Goal: Information Seeking & Learning: Compare options

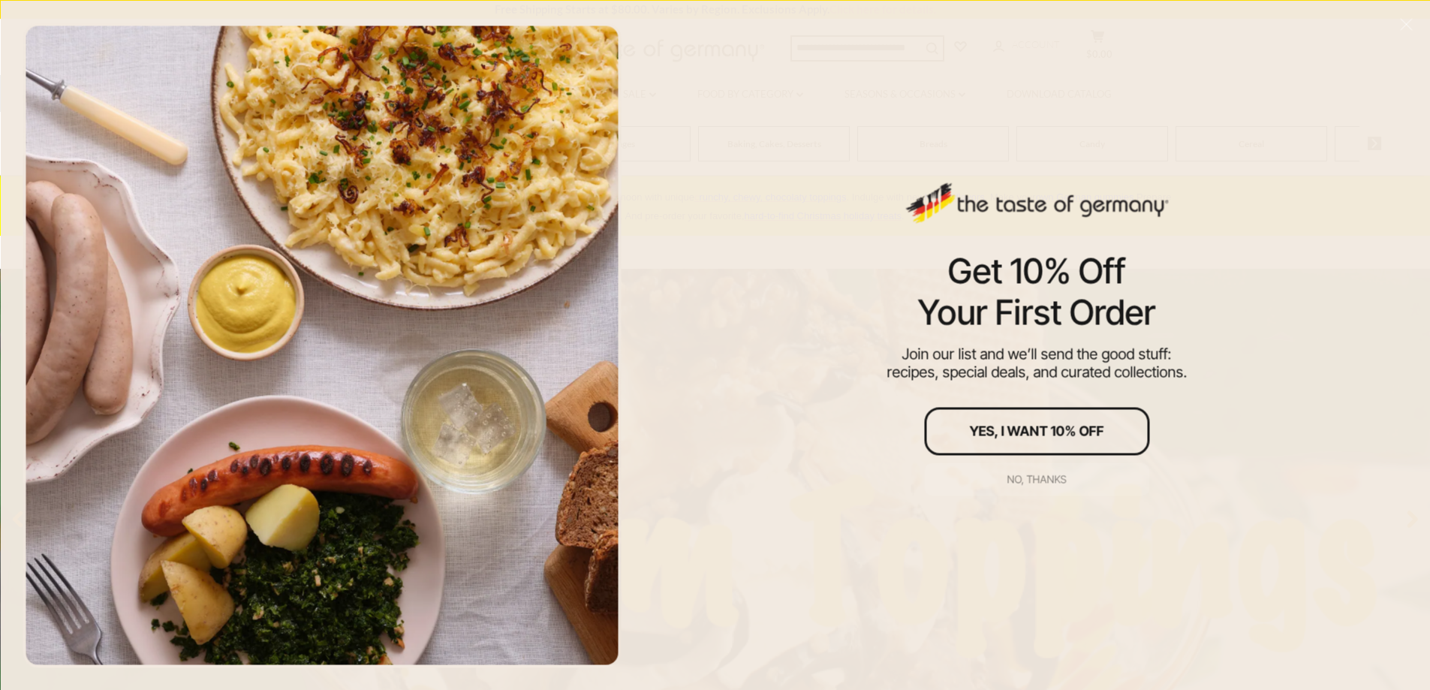
click at [1036, 476] on div "No, thanks" at bounding box center [1036, 479] width 59 height 11
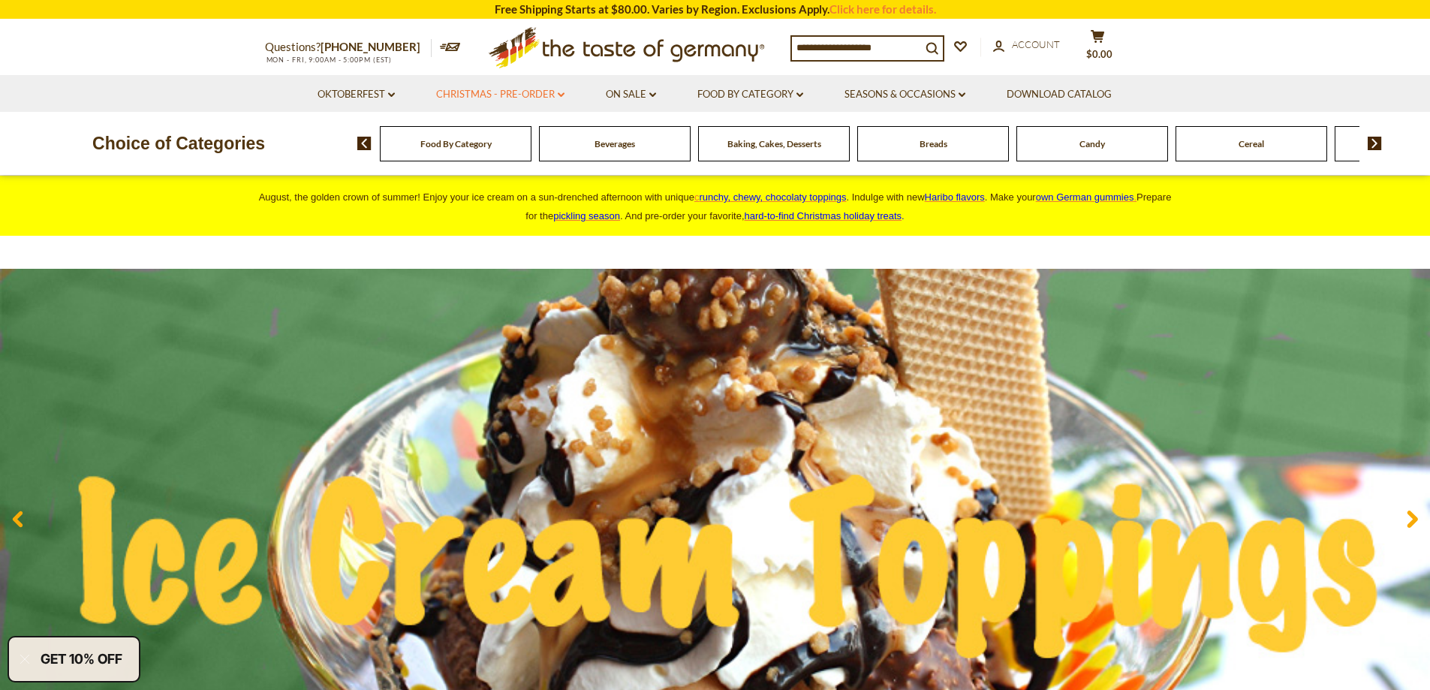
click at [480, 96] on link "Christmas - PRE-ORDER dropdown_arrow" at bounding box center [500, 94] width 128 height 17
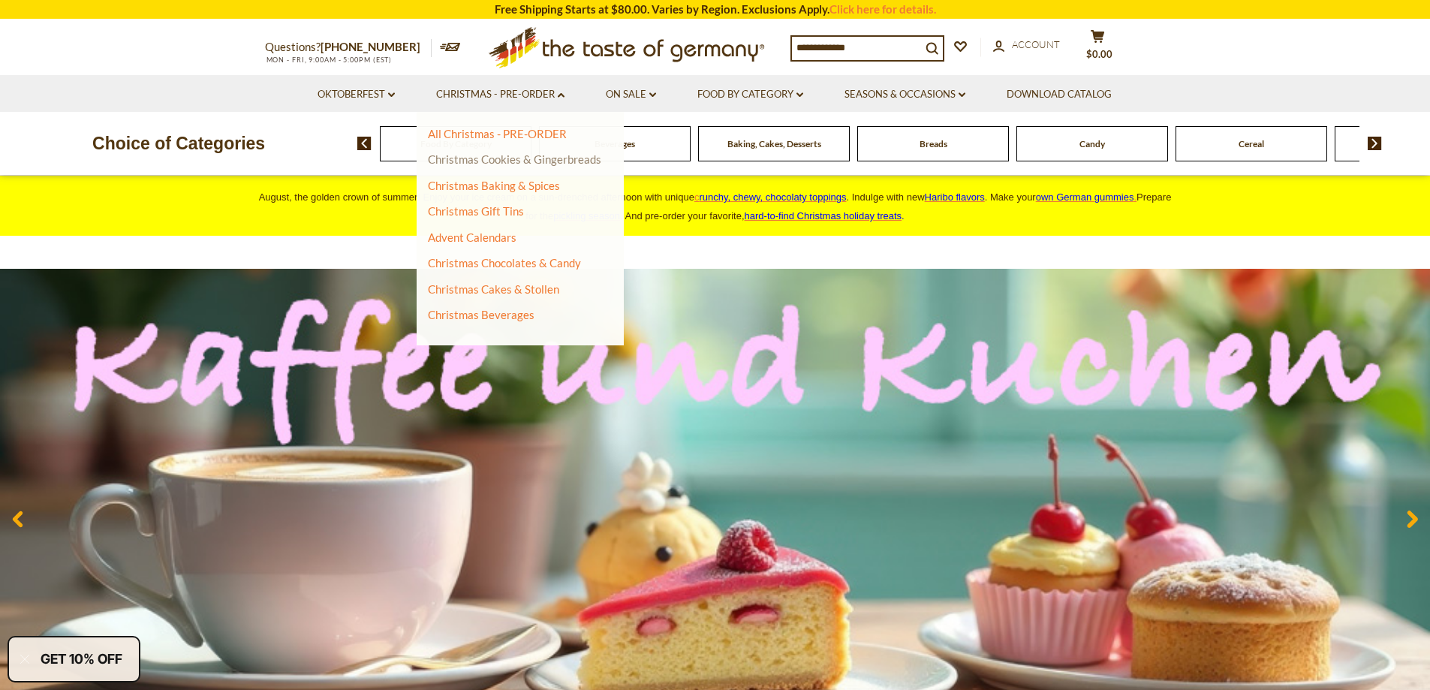
click at [507, 164] on link "Christmas Cookies & Gingerbreads" at bounding box center [514, 159] width 173 height 14
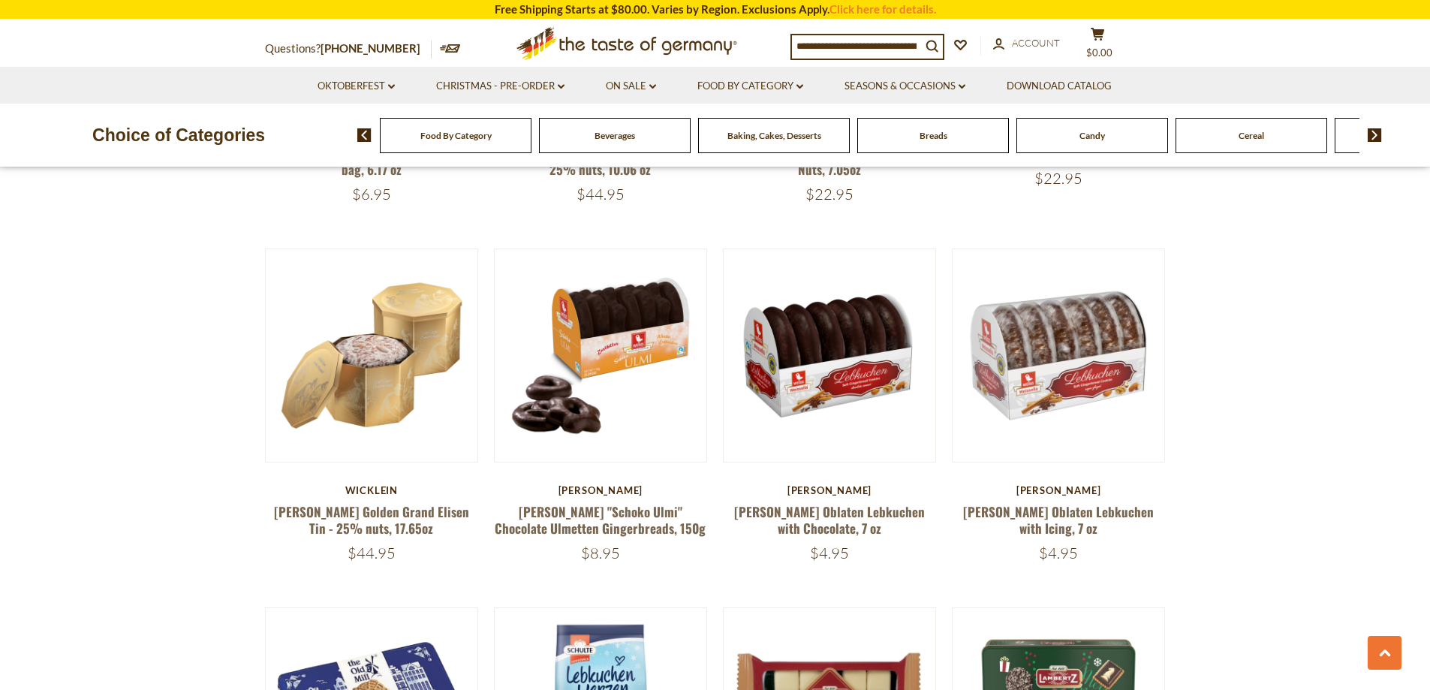
scroll to position [901, 0]
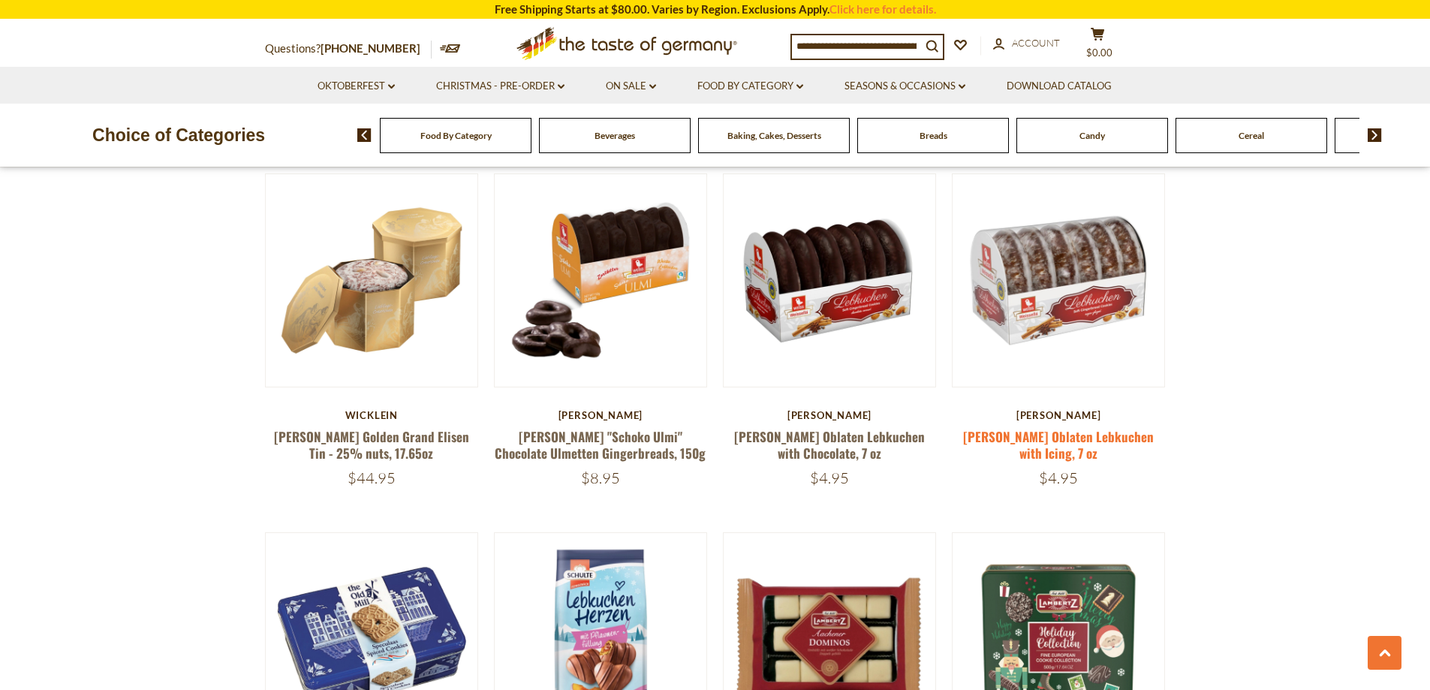
click at [1094, 435] on link "Weiss Oblaten Lebkuchen with Icing, 7 oz" at bounding box center [1058, 444] width 191 height 35
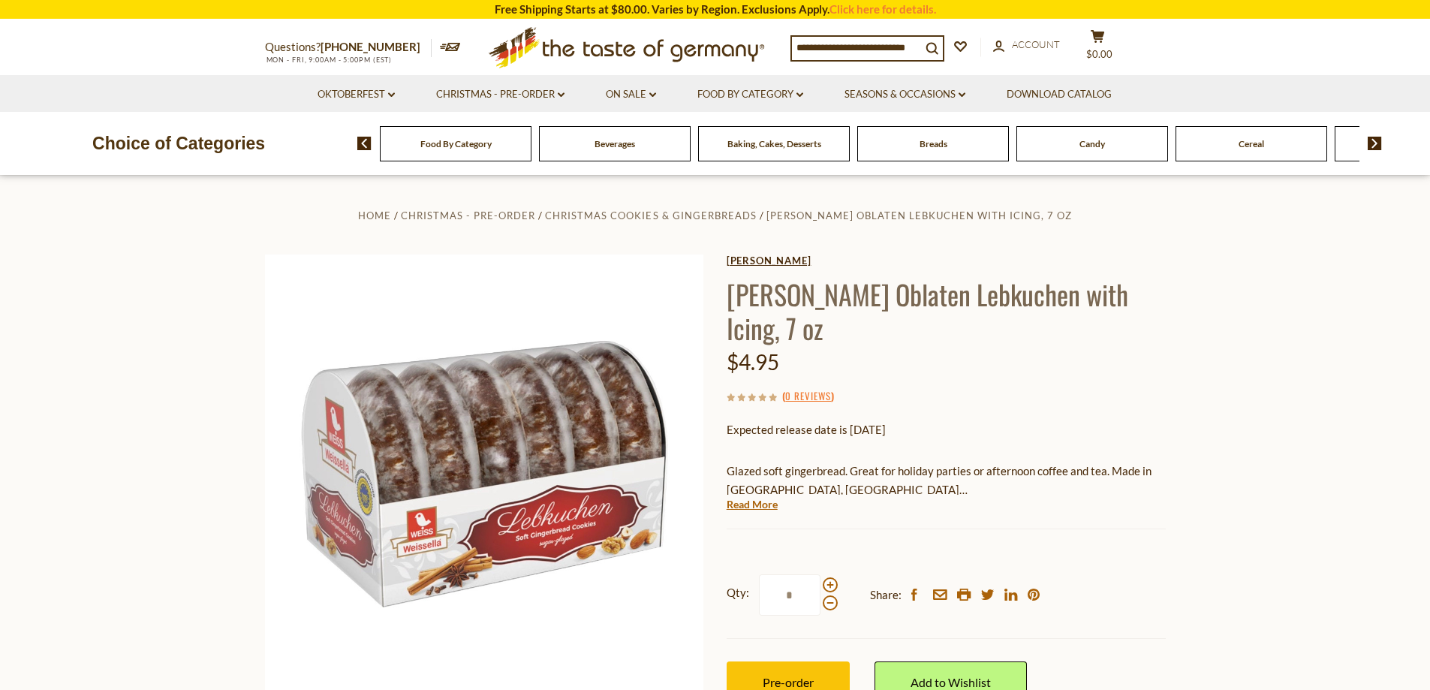
click at [743, 261] on link "[PERSON_NAME]" at bounding box center [946, 260] width 439 height 12
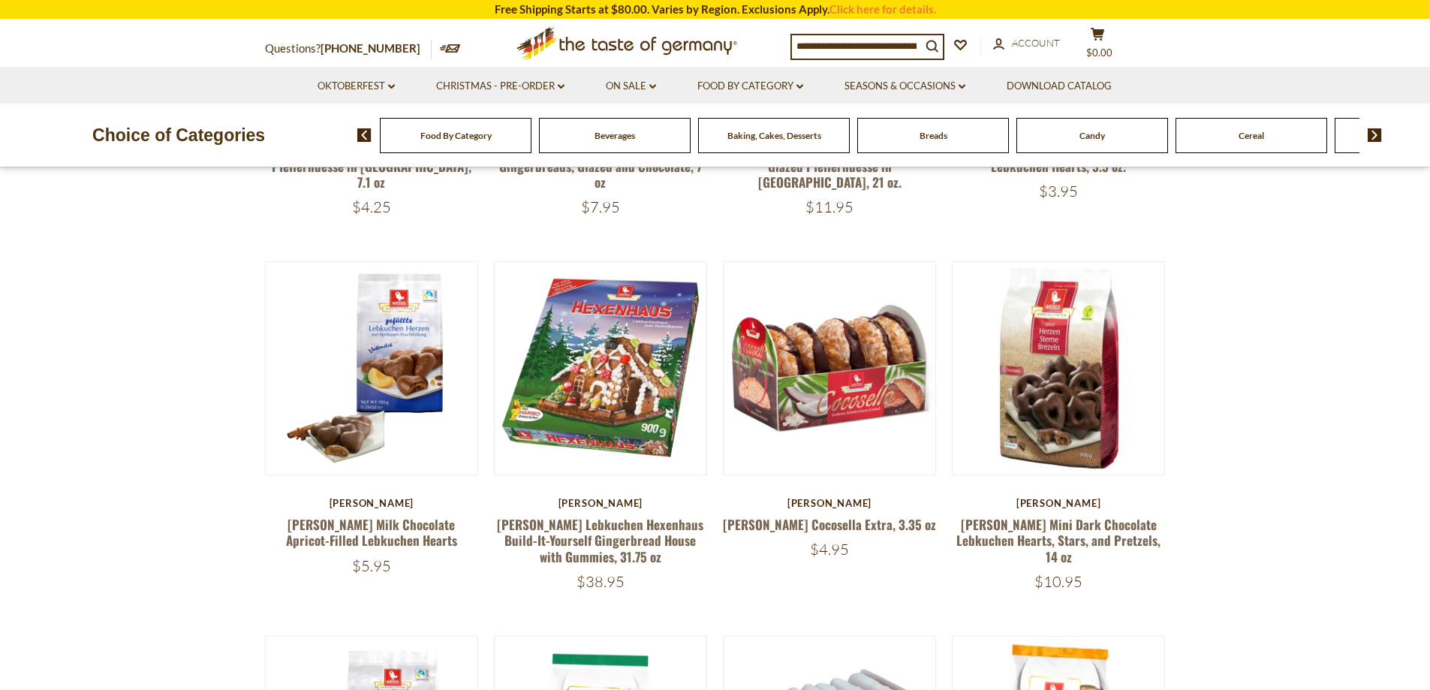
scroll to position [375, 0]
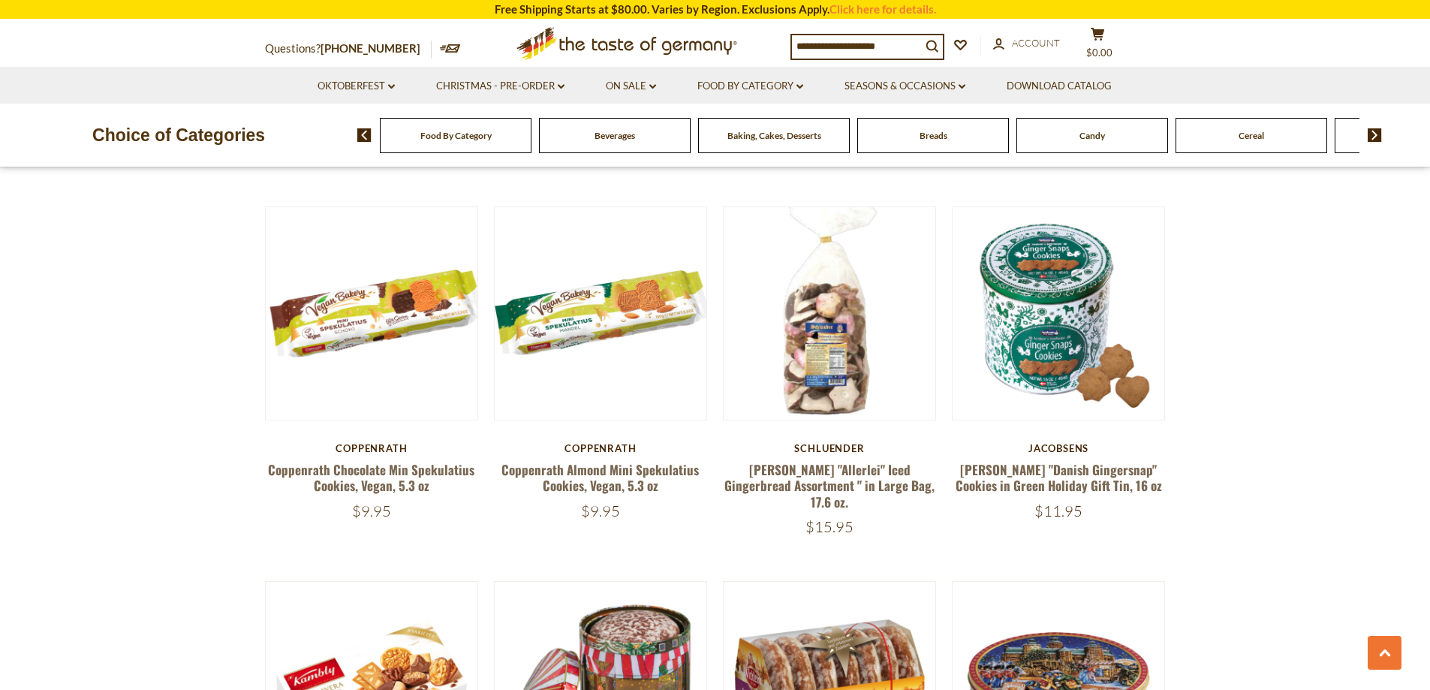
scroll to position [3007, 0]
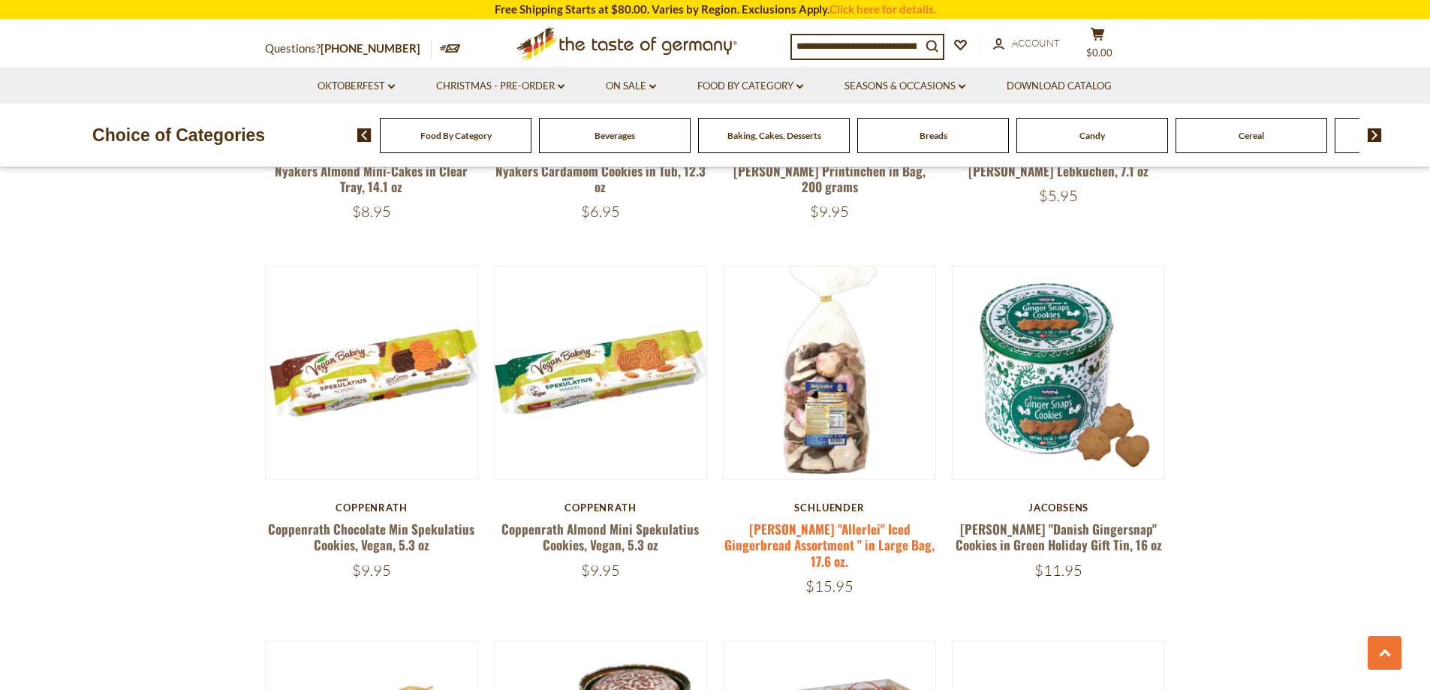
click at [824, 519] on link "[PERSON_NAME] "Allerlei" Iced Gingerbread Assortment " in Large Bag, 17.6 oz." at bounding box center [829, 544] width 210 height 51
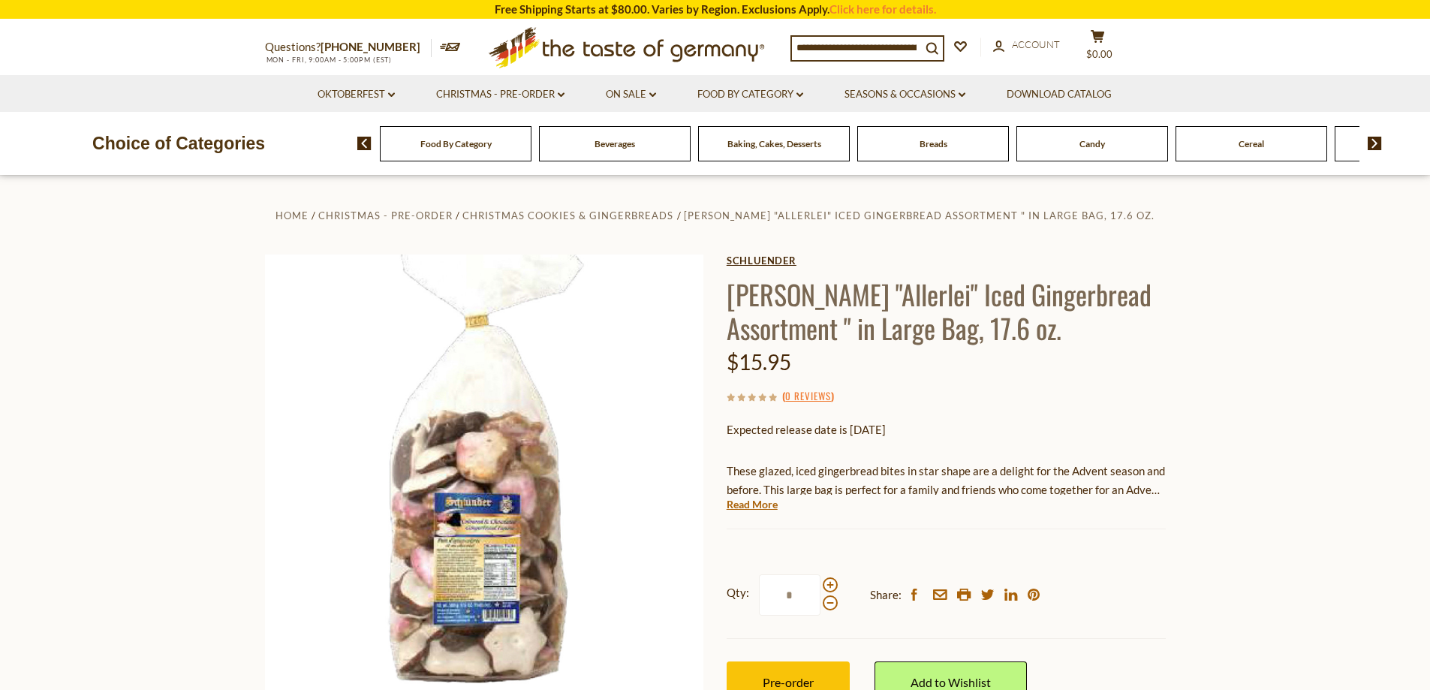
click at [772, 263] on link "Schluender" at bounding box center [946, 260] width 439 height 12
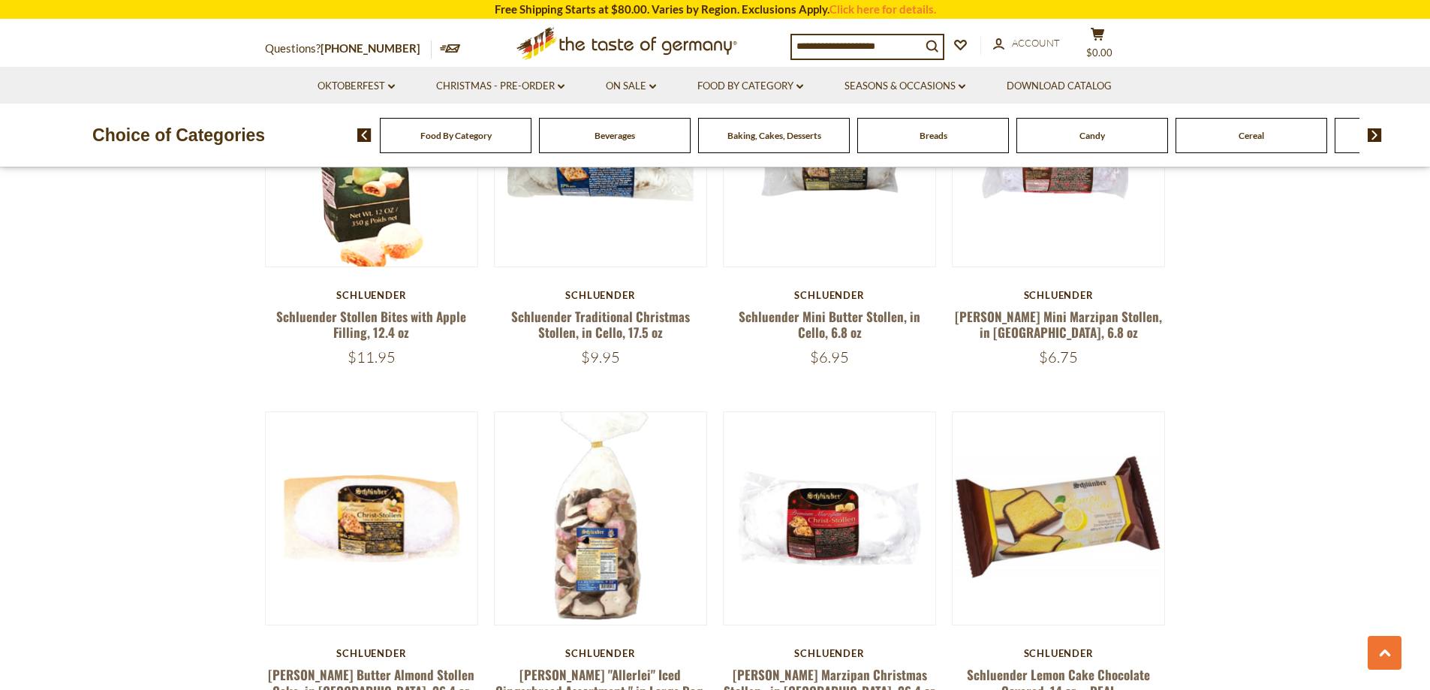
scroll to position [1351, 0]
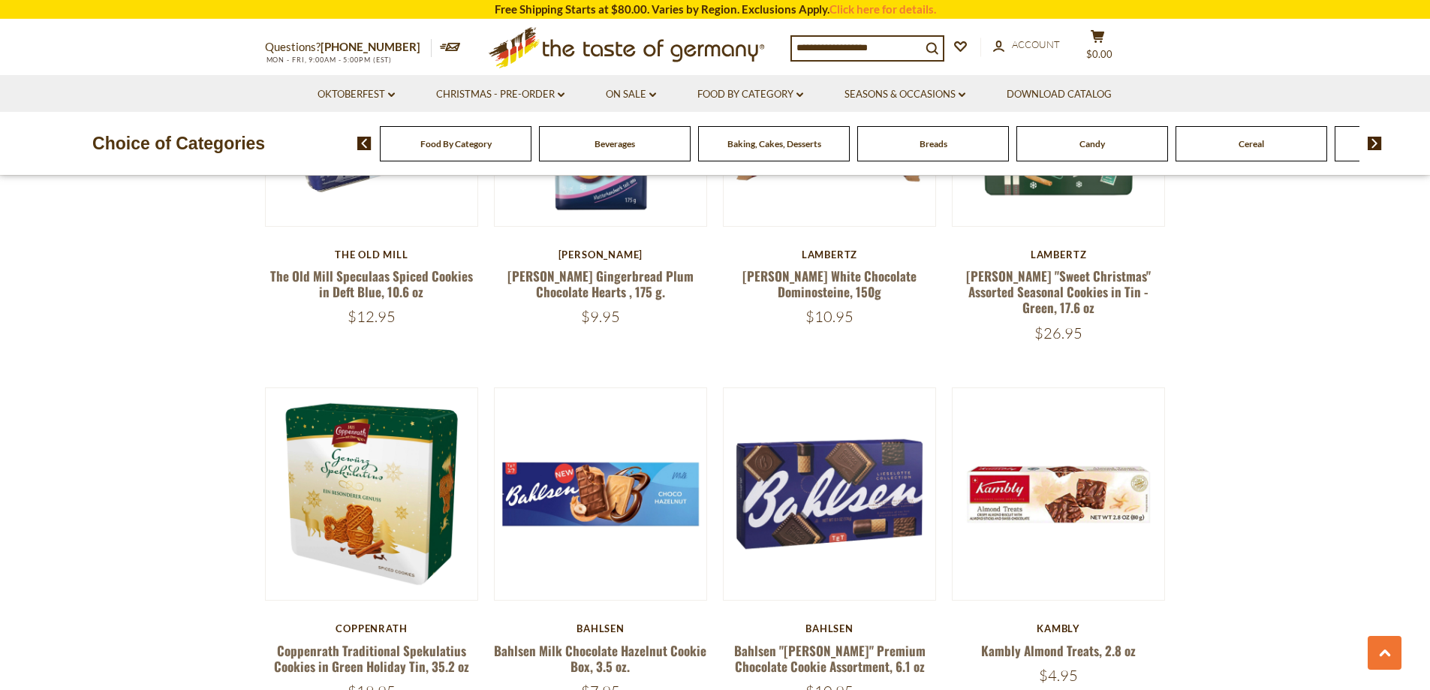
scroll to position [4727, 0]
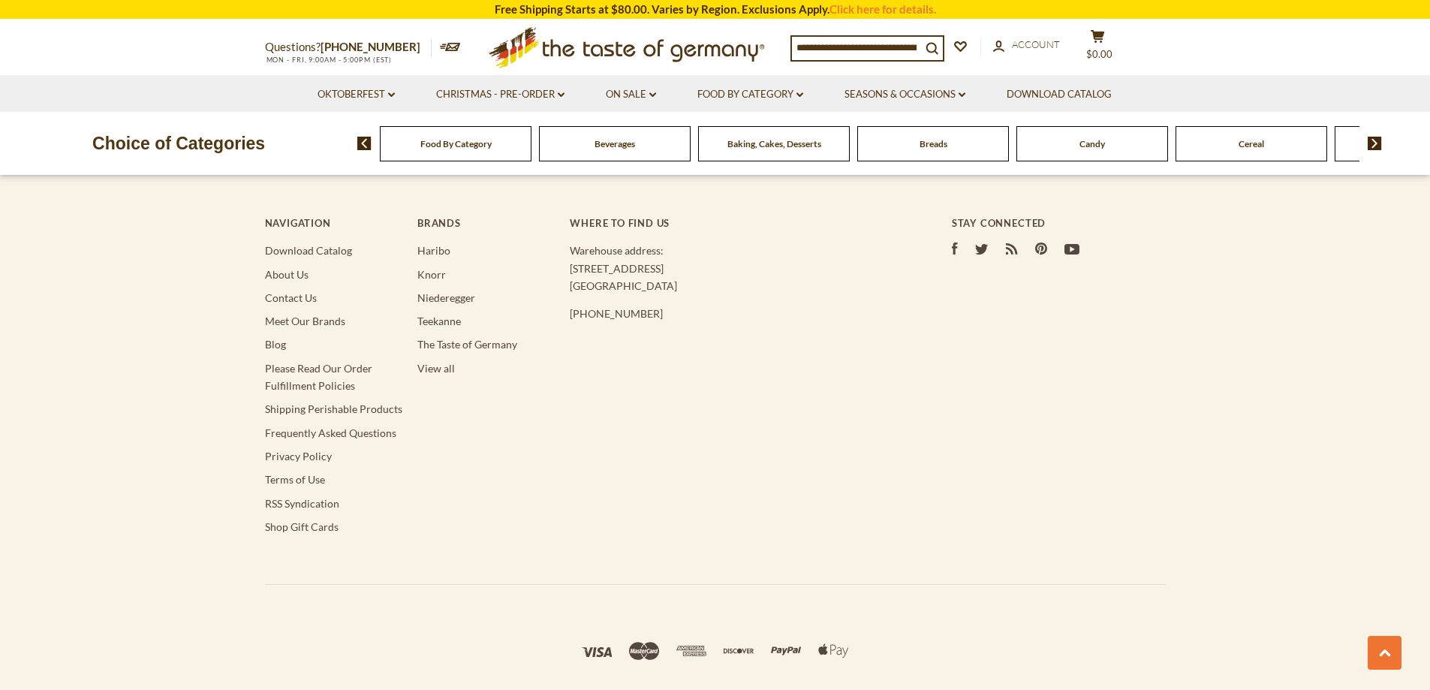
drag, startPoint x: 1377, startPoint y: 468, endPoint x: 1230, endPoint y: 589, distance: 191.0
click at [1230, 589] on footer "Navigation Download Catalog About Us Contact Us Meet Our Brands Blog Please Rea…" at bounding box center [715, 454] width 1430 height 588
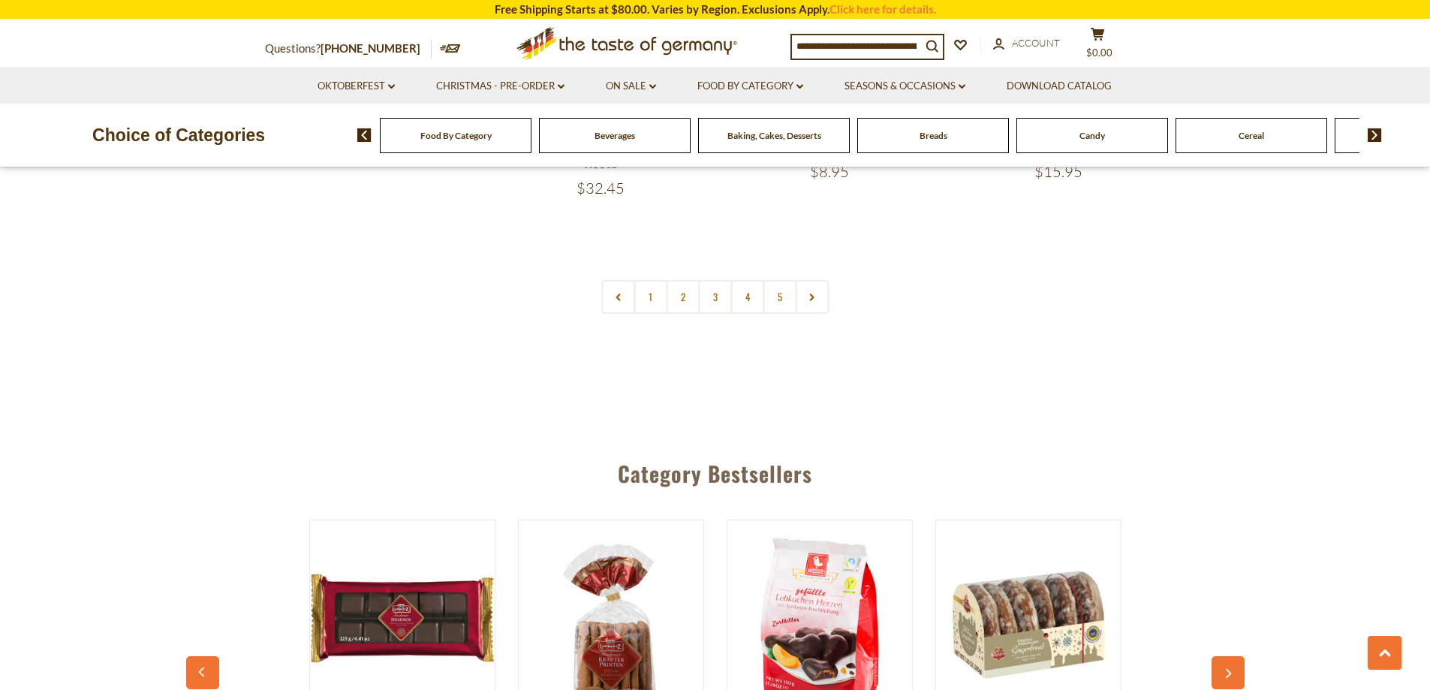
scroll to position [3677, 0]
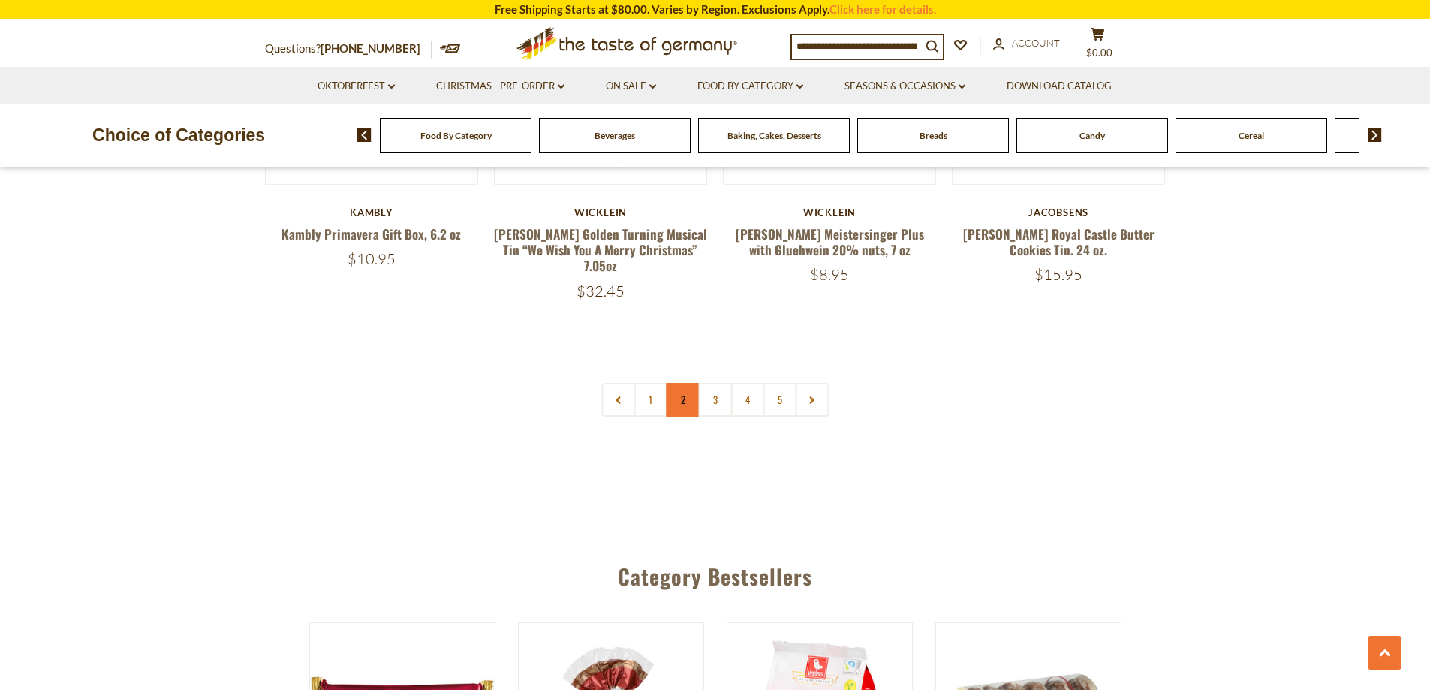
click at [690, 383] on link "2" at bounding box center [683, 400] width 34 height 34
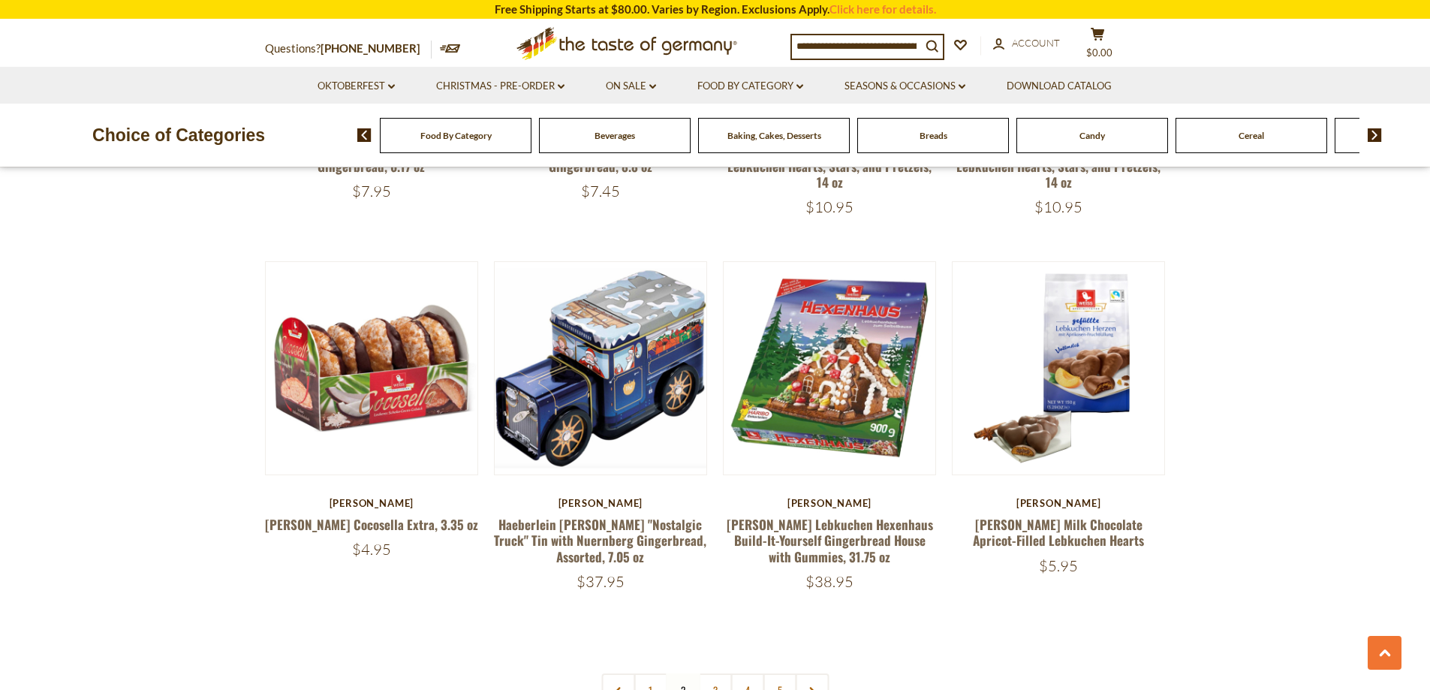
scroll to position [3409, 0]
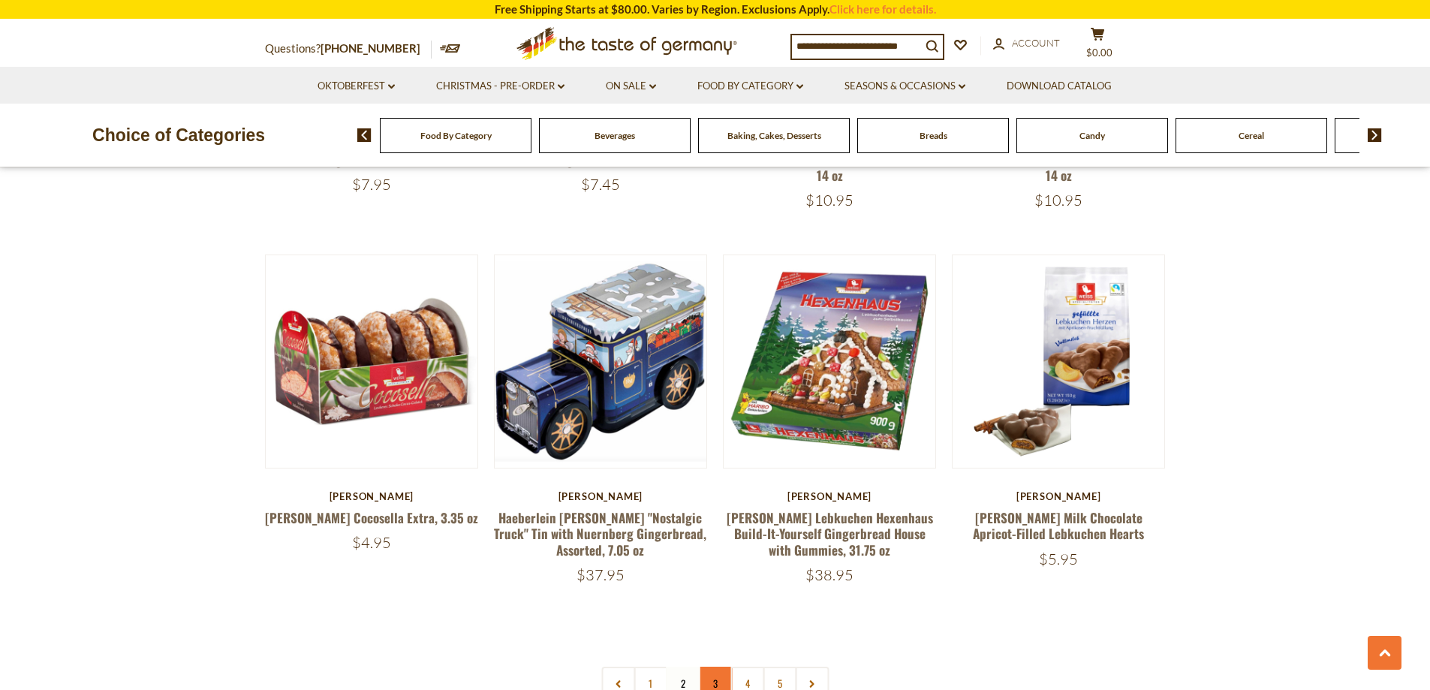
click at [722, 667] on link "3" at bounding box center [715, 684] width 34 height 34
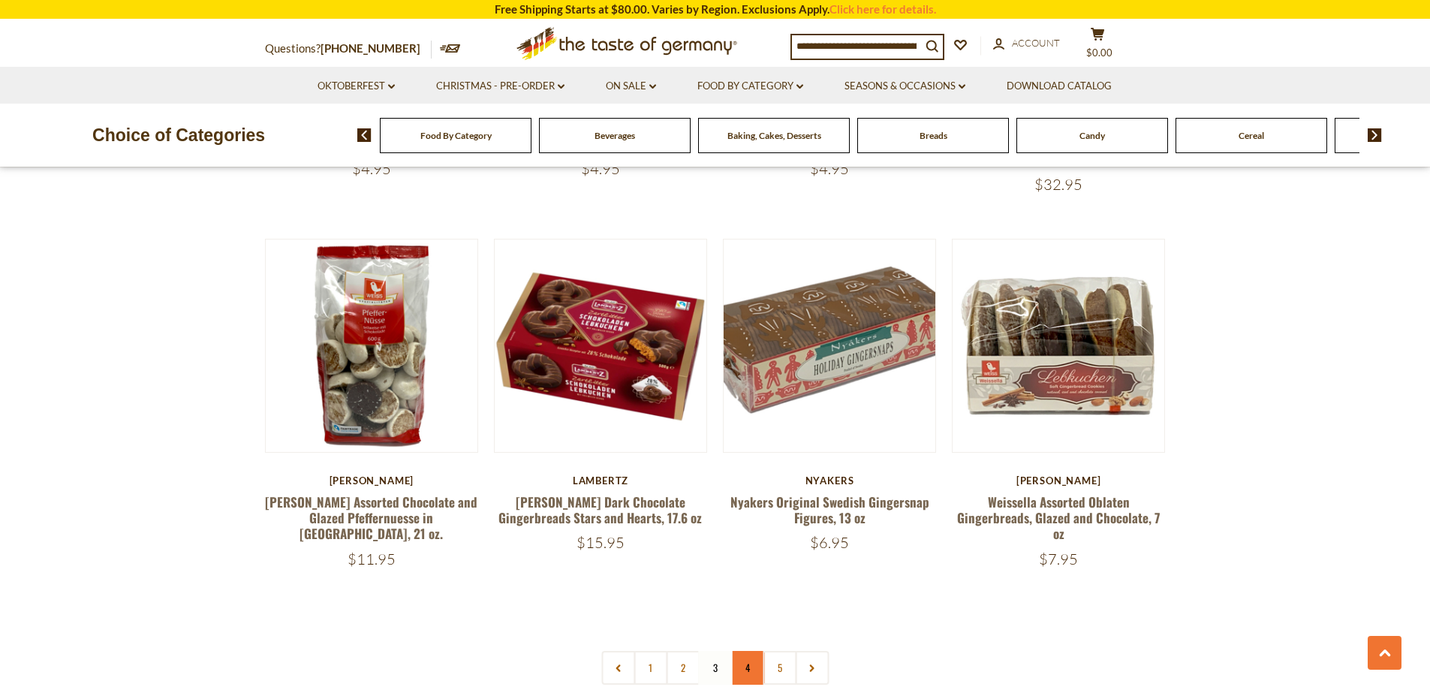
click at [742, 661] on link "4" at bounding box center [747, 668] width 34 height 34
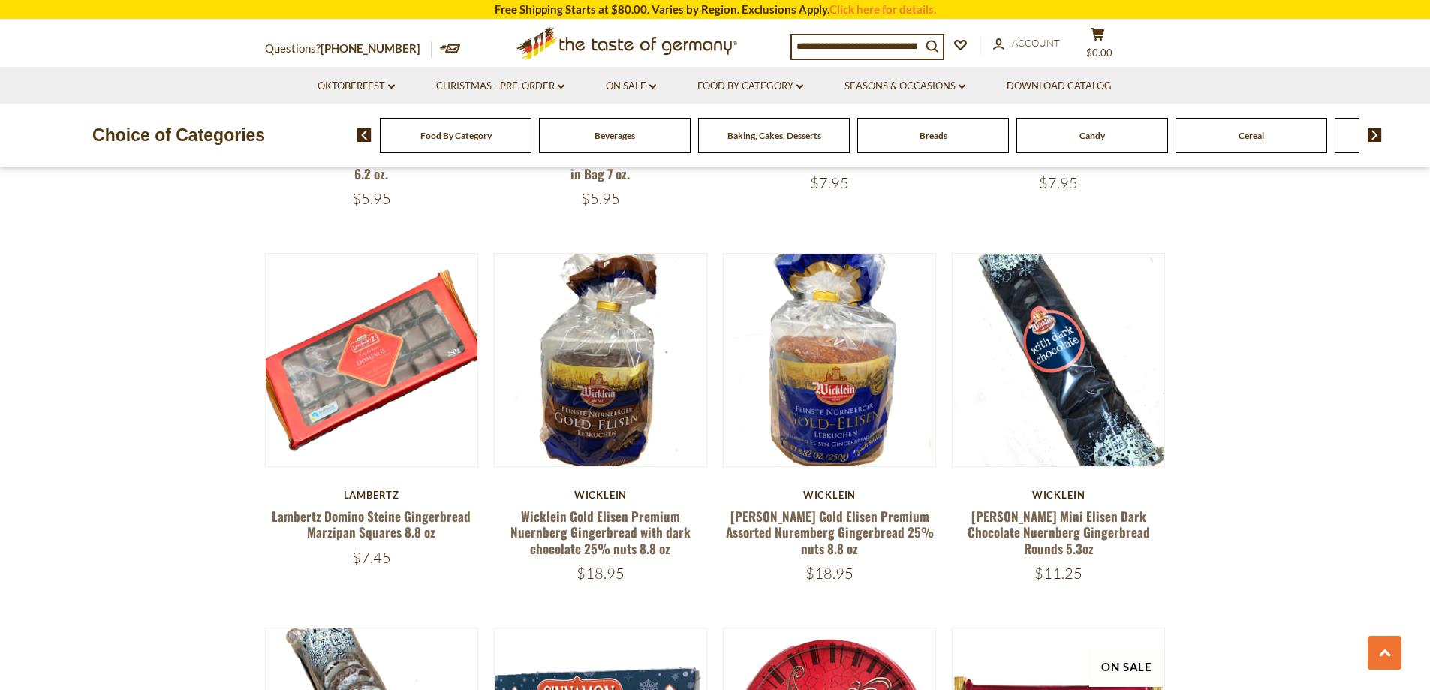
scroll to position [1232, 0]
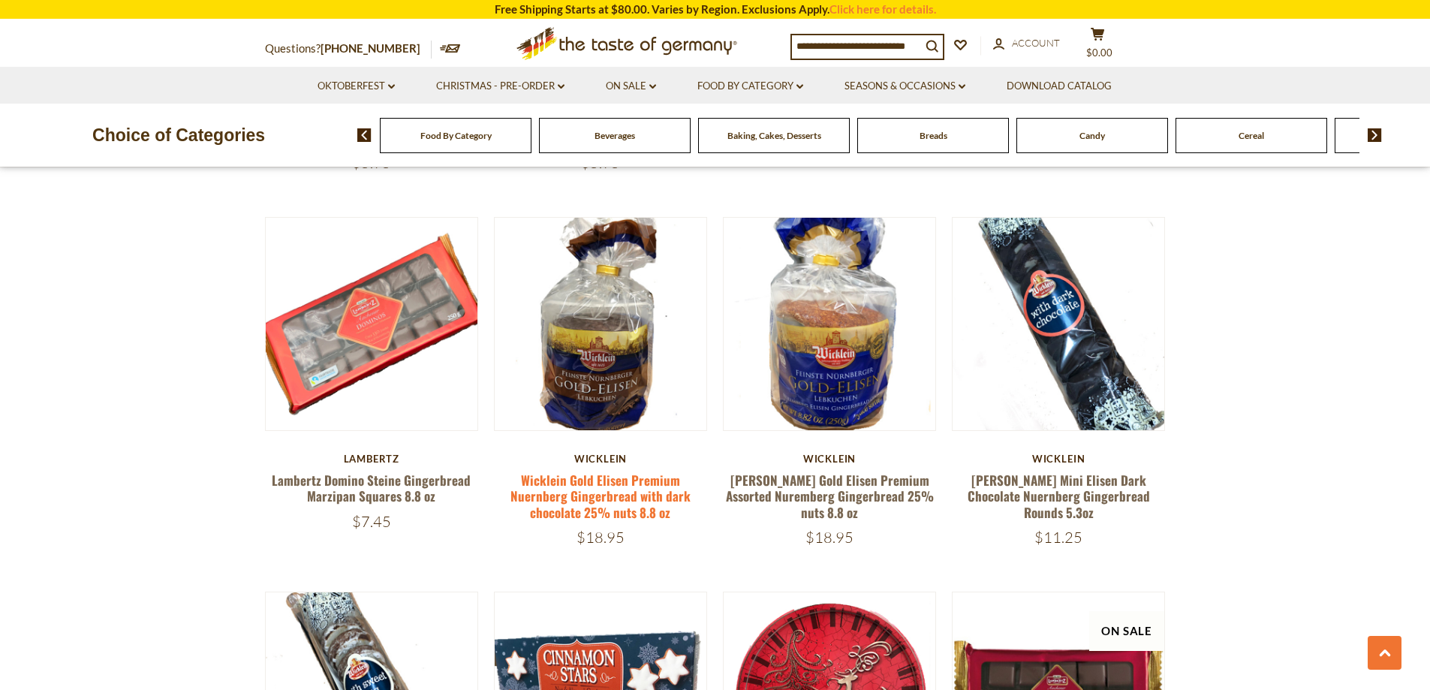
click at [617, 477] on link "Wicklein Gold Elisen Premium Nuernberg Gingerbread with dark chocolate 25% nuts…" at bounding box center [600, 496] width 180 height 51
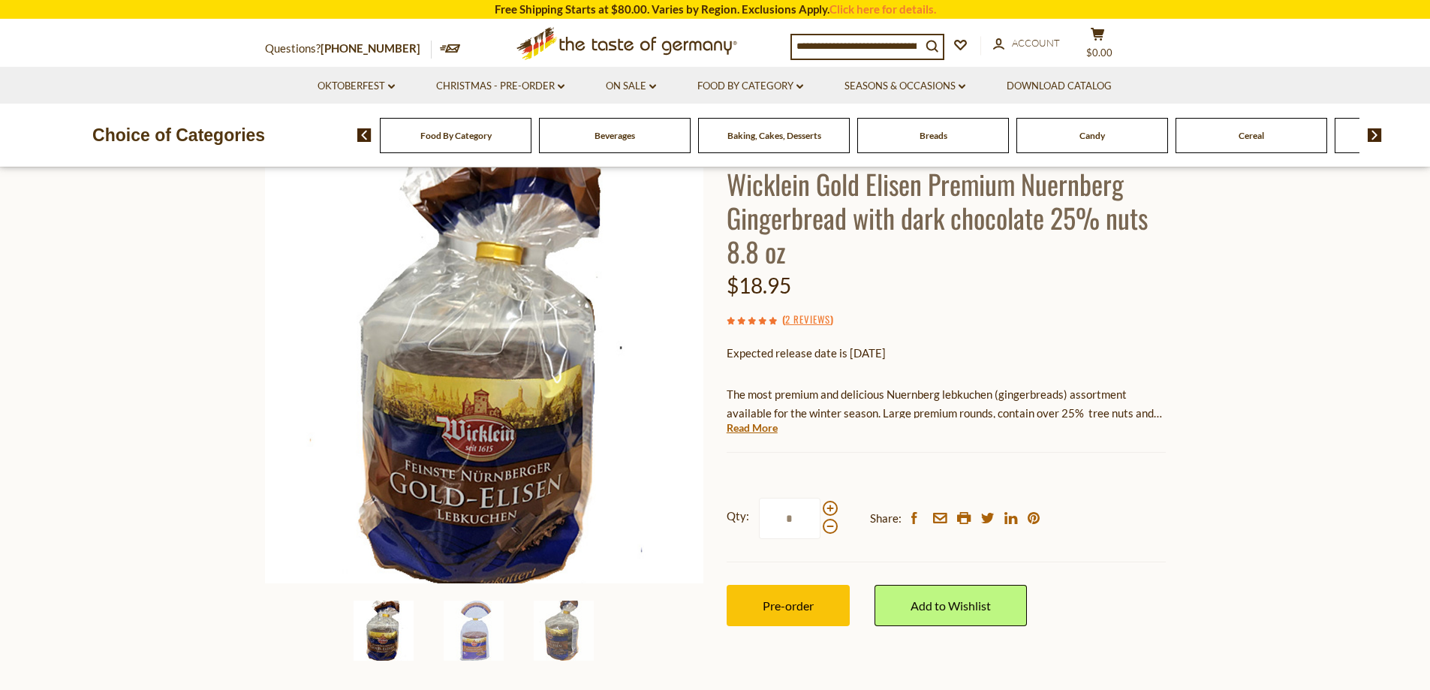
scroll to position [75, 0]
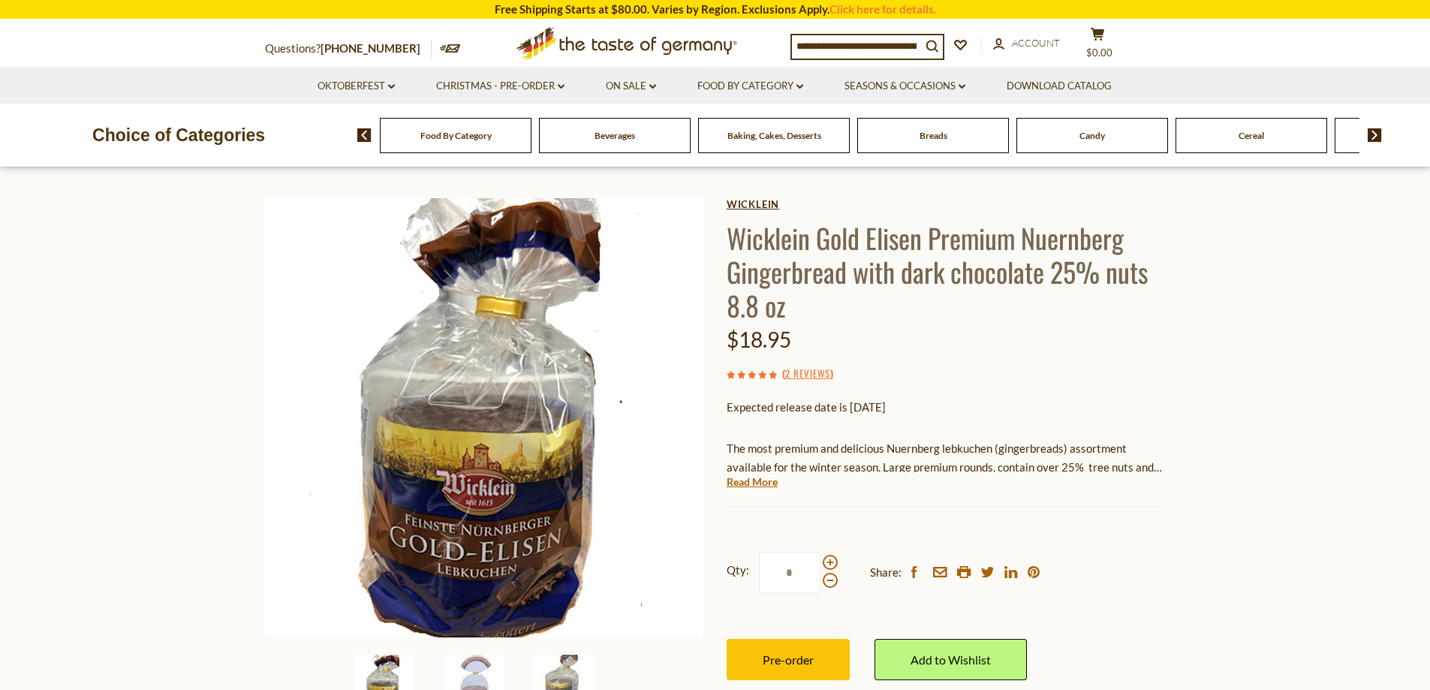
click at [760, 199] on link "Wicklein" at bounding box center [946, 204] width 439 height 12
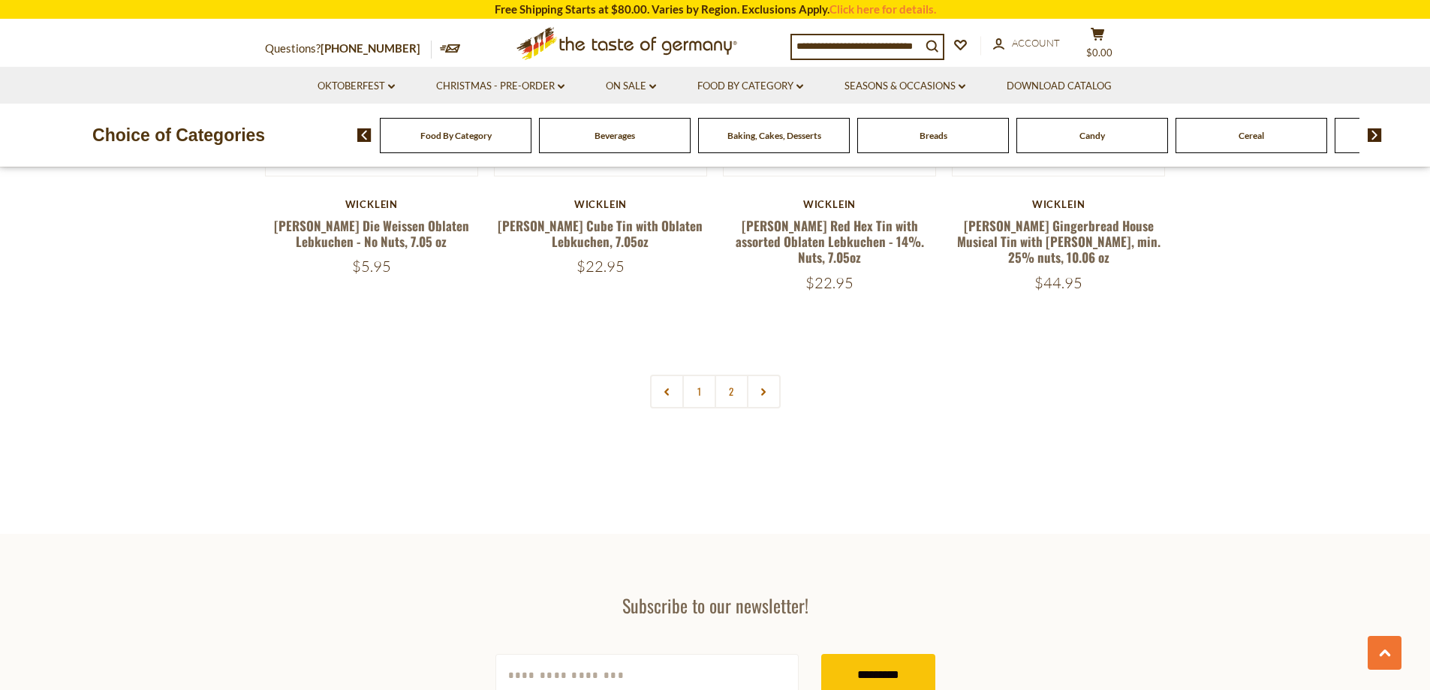
scroll to position [3249, 0]
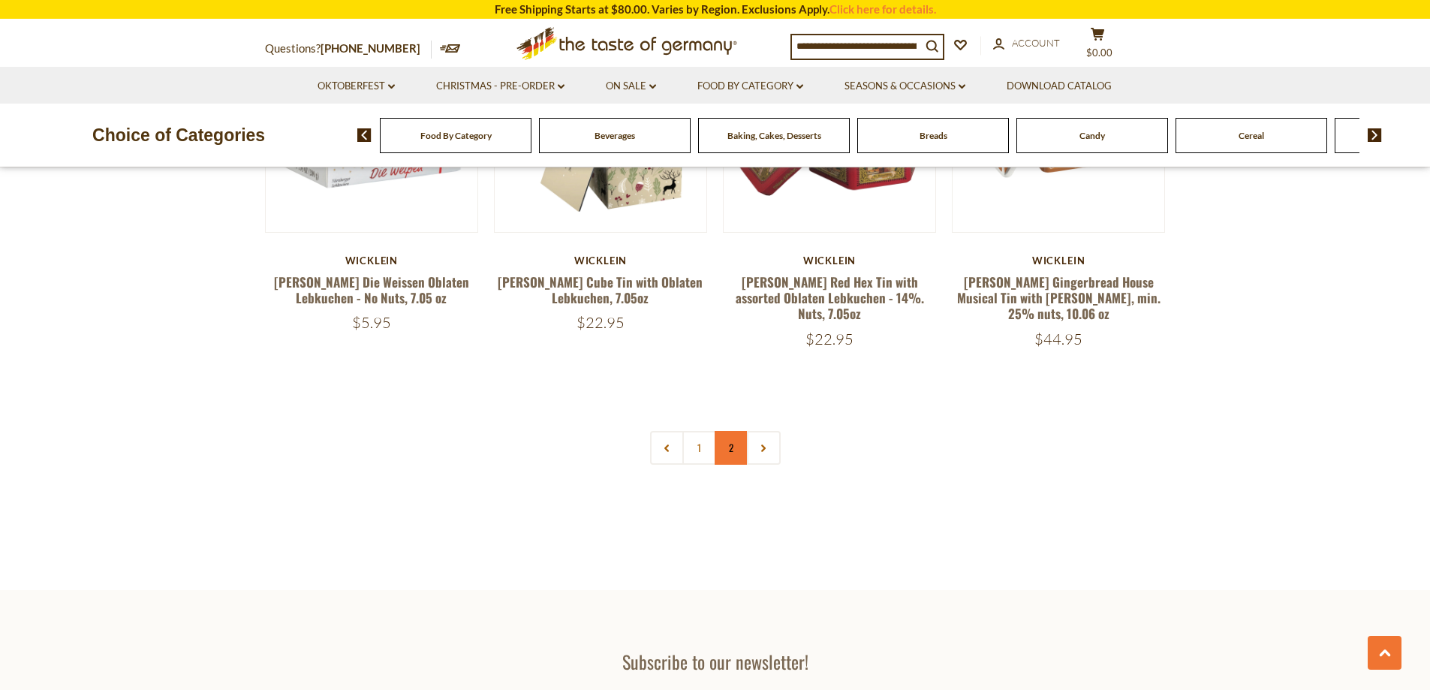
click at [729, 431] on link "2" at bounding box center [732, 448] width 34 height 34
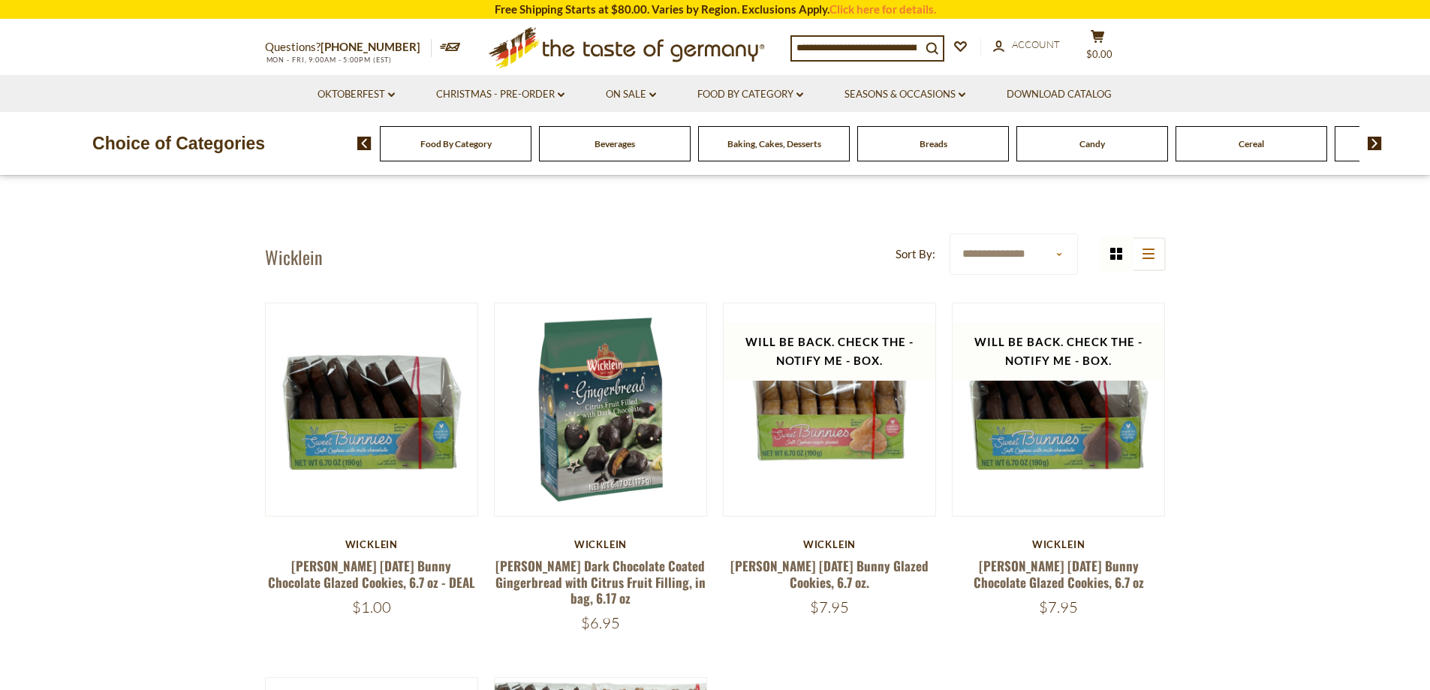
scroll to position [0, 0]
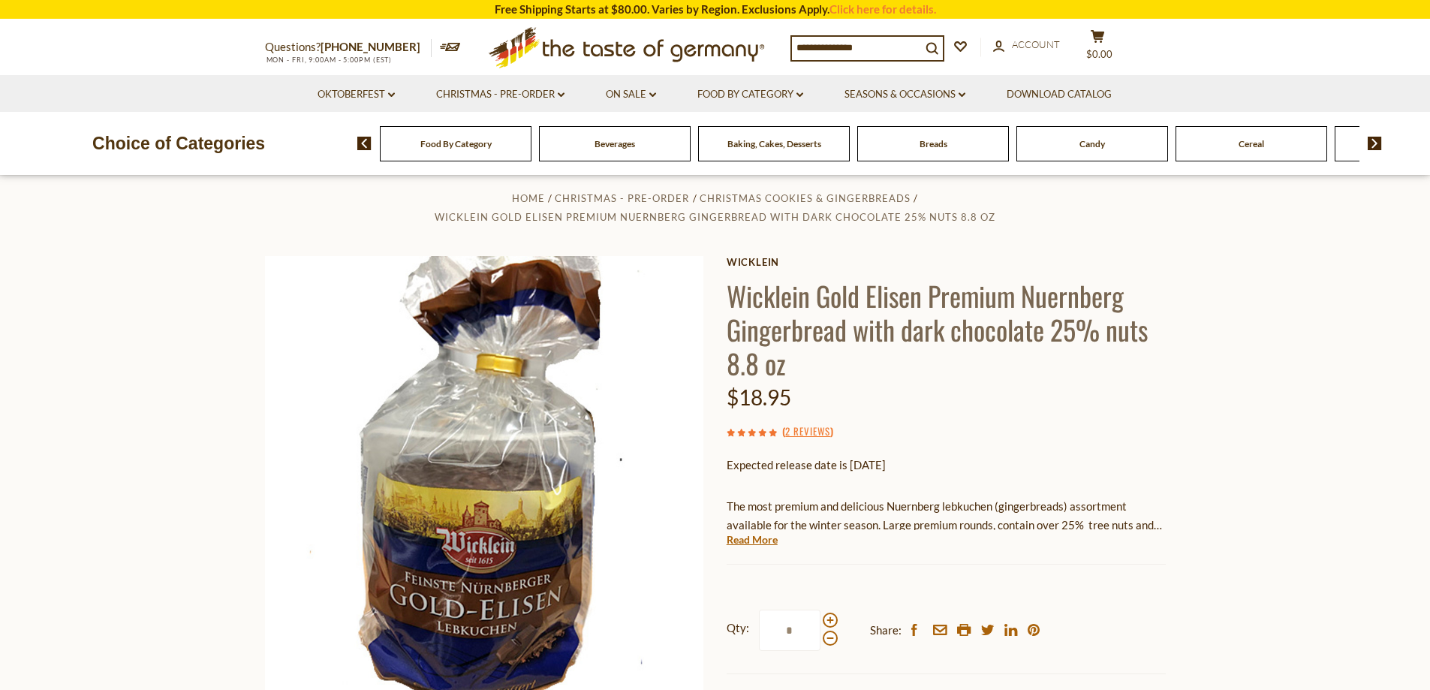
scroll to position [75, 0]
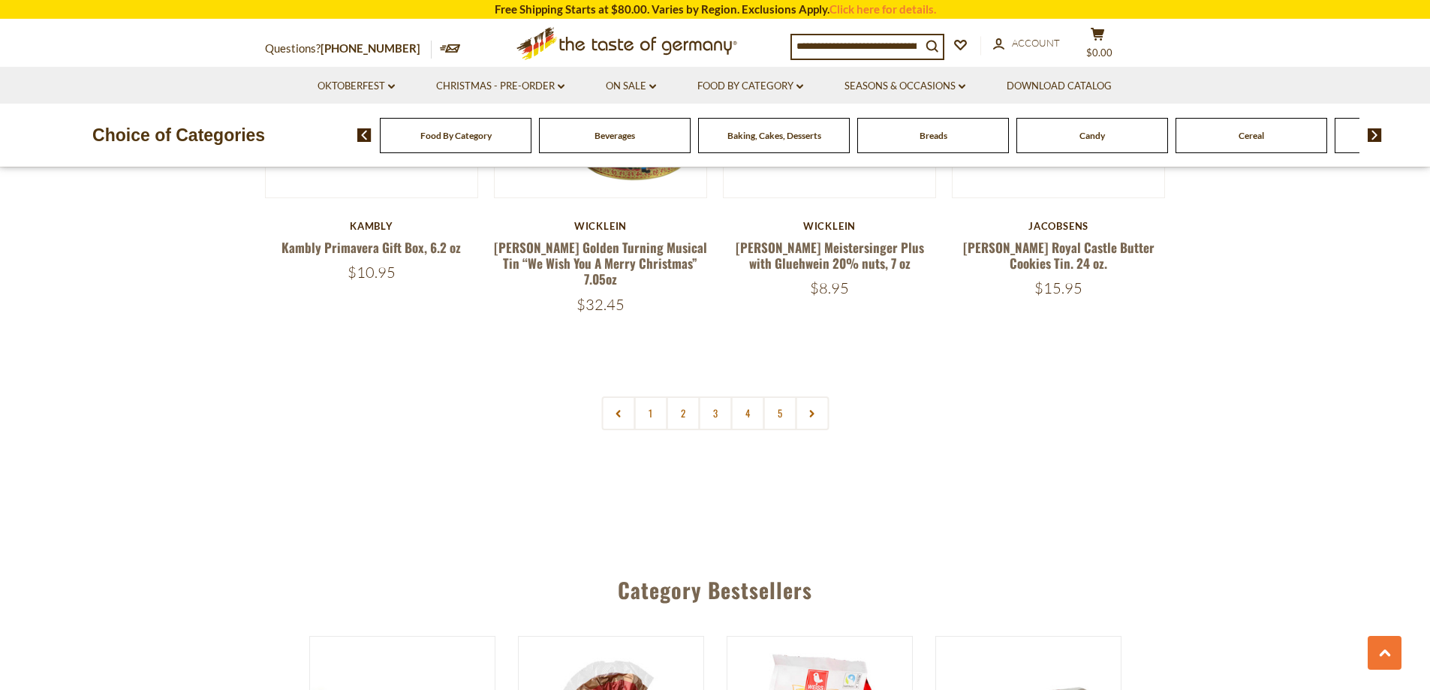
scroll to position [3488, 0]
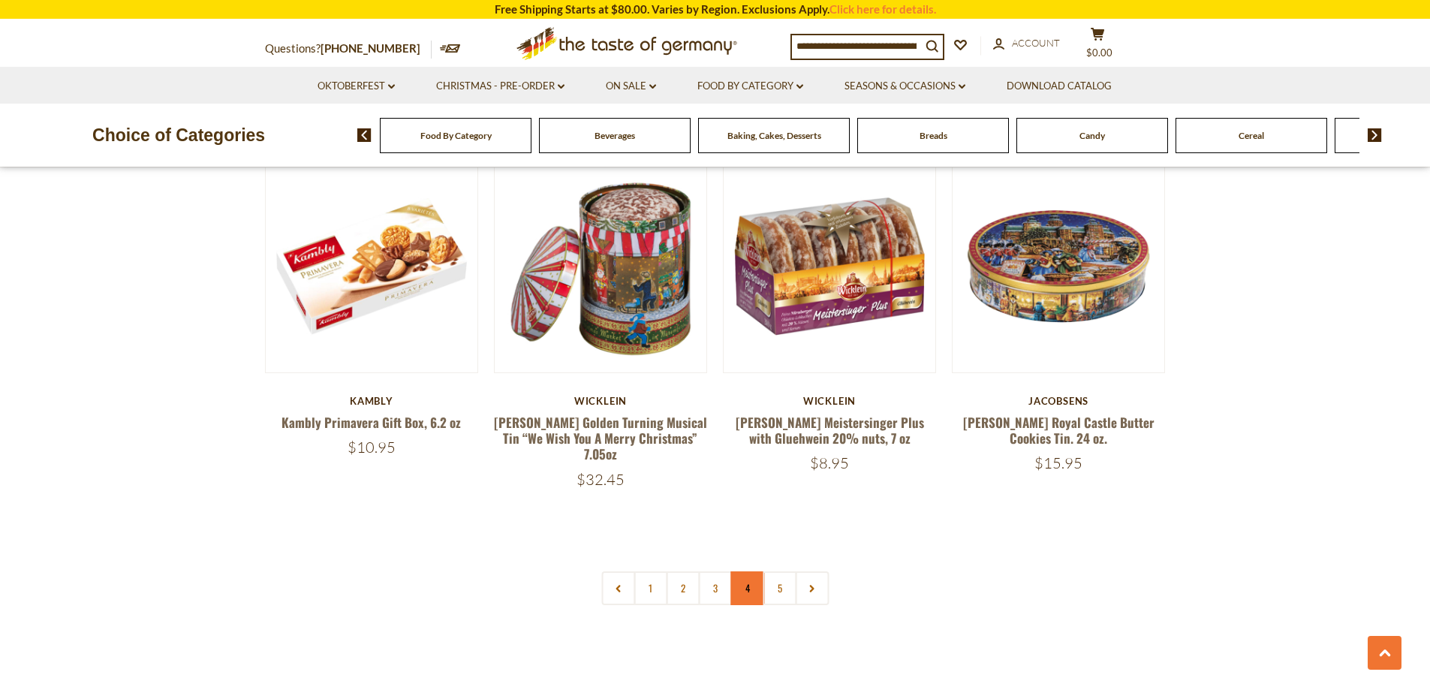
click at [749, 571] on link "4" at bounding box center [747, 588] width 34 height 34
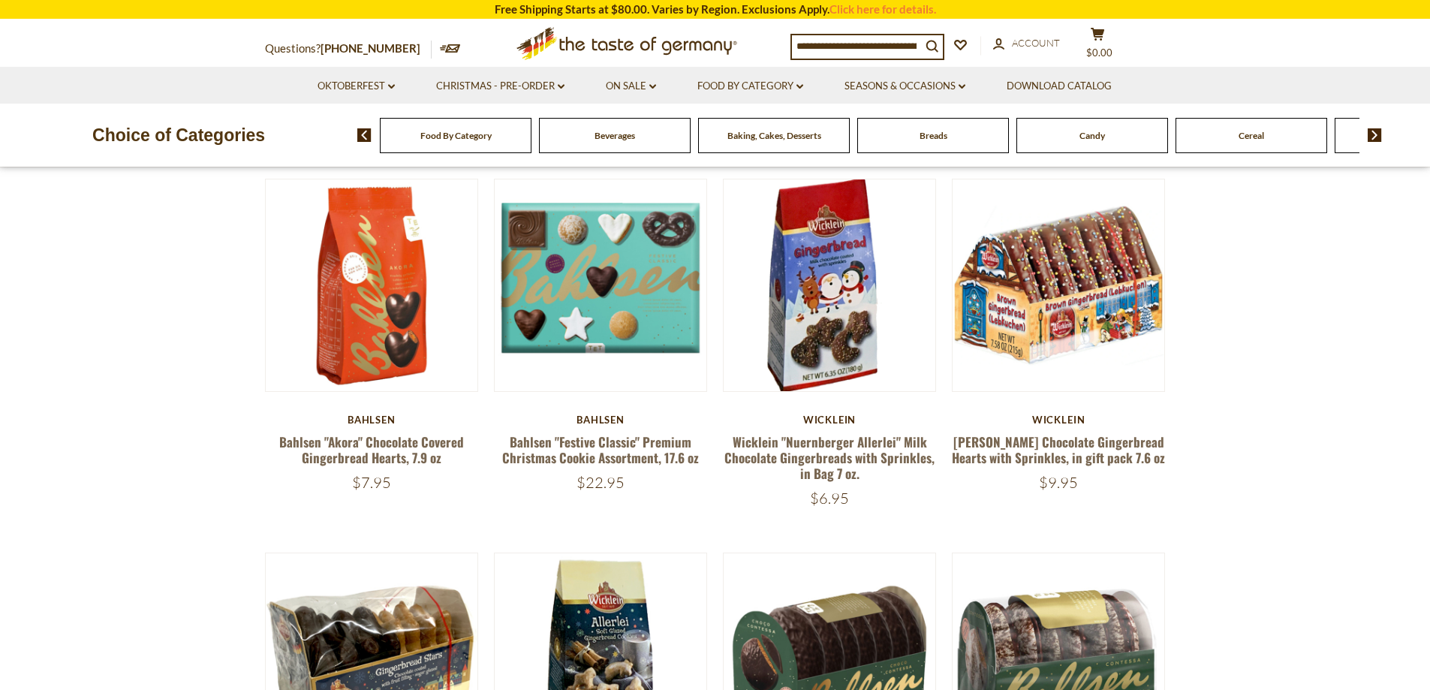
scroll to position [556, 0]
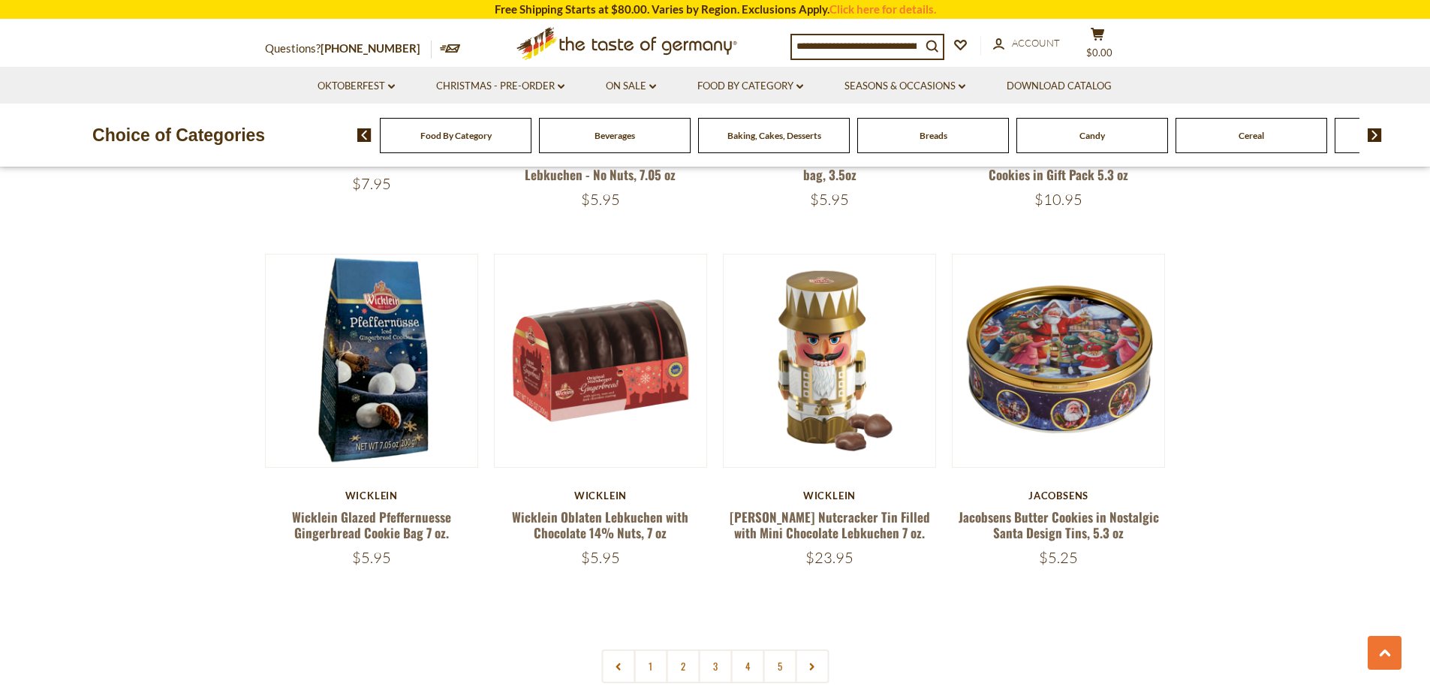
scroll to position [3431, 0]
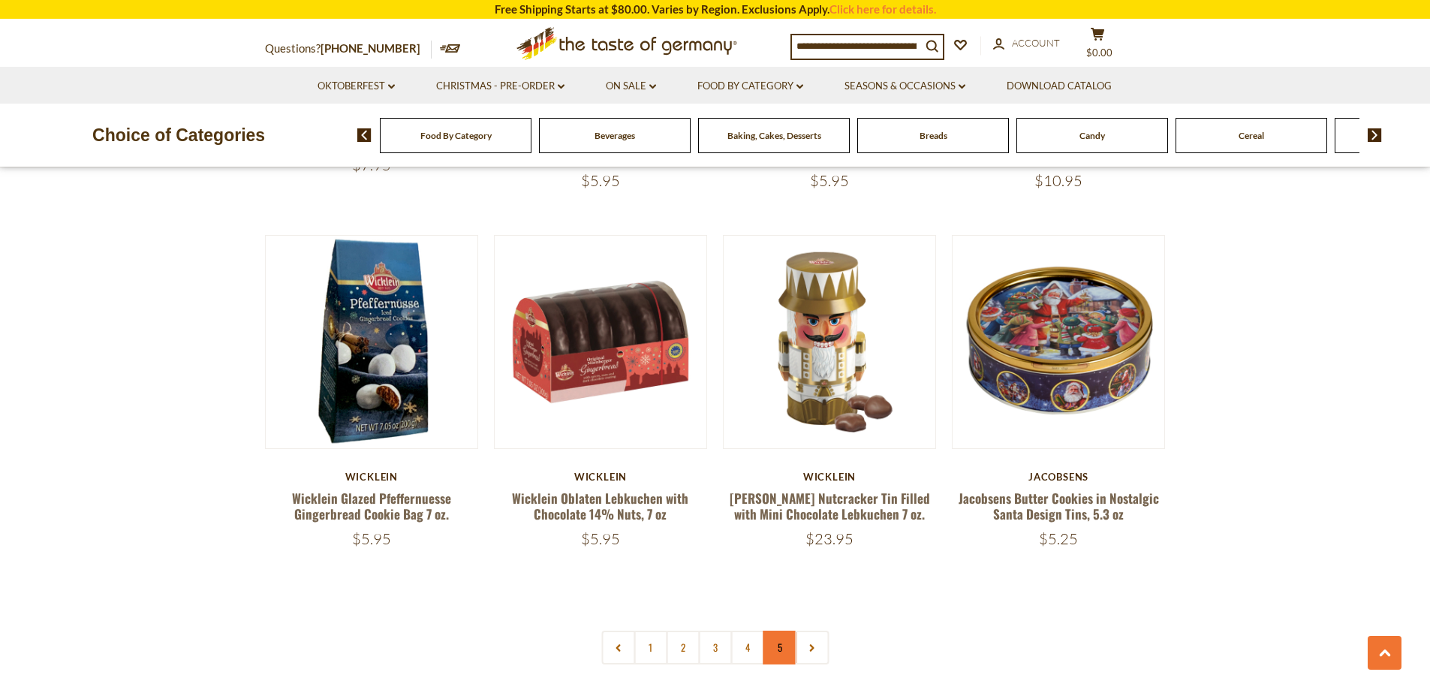
click at [776, 631] on link "5" at bounding box center [780, 648] width 34 height 34
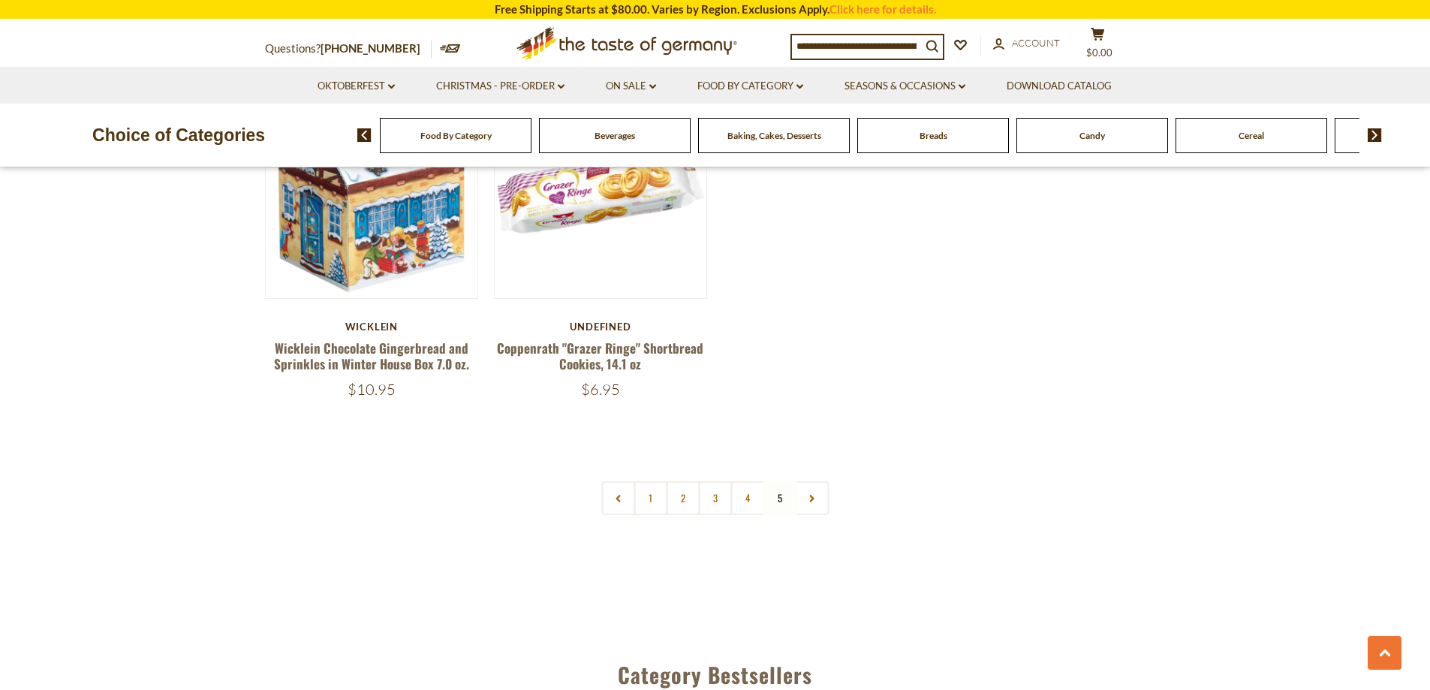
scroll to position [961, 0]
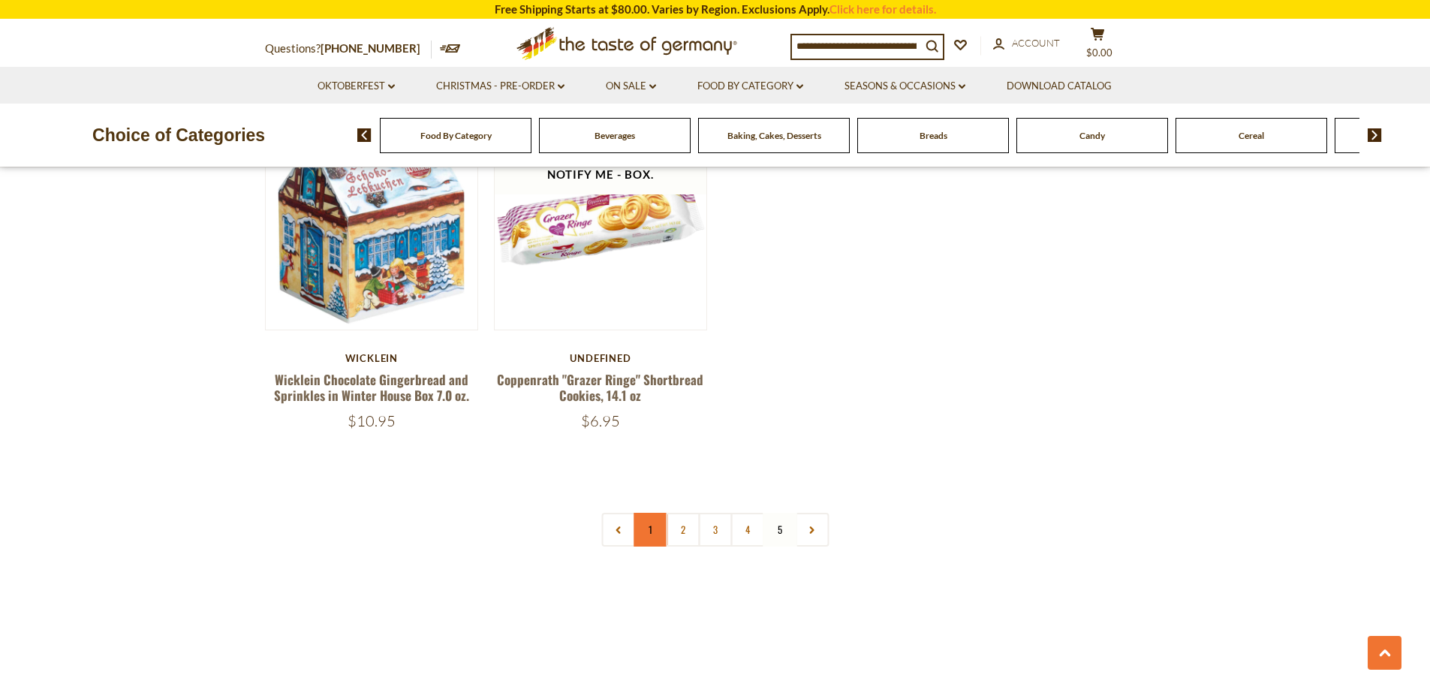
click at [643, 533] on link "1" at bounding box center [651, 530] width 34 height 34
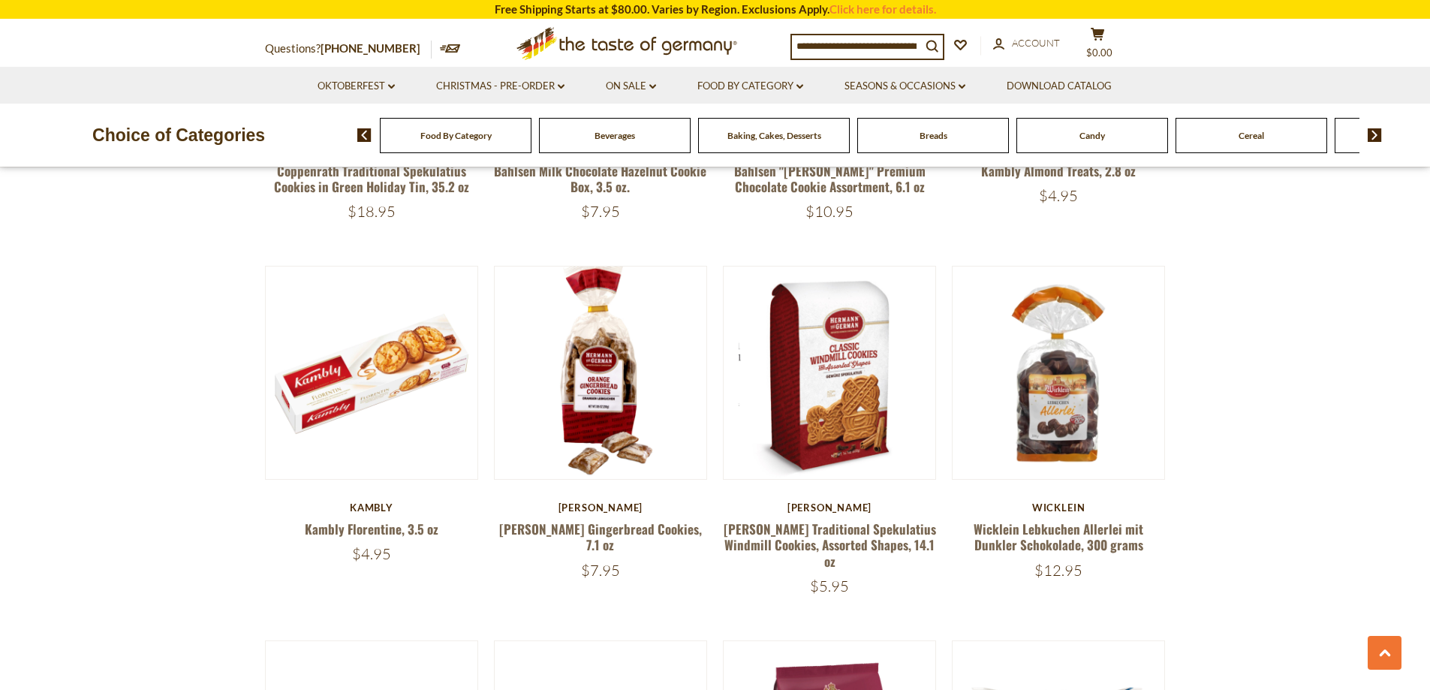
scroll to position [1907, 0]
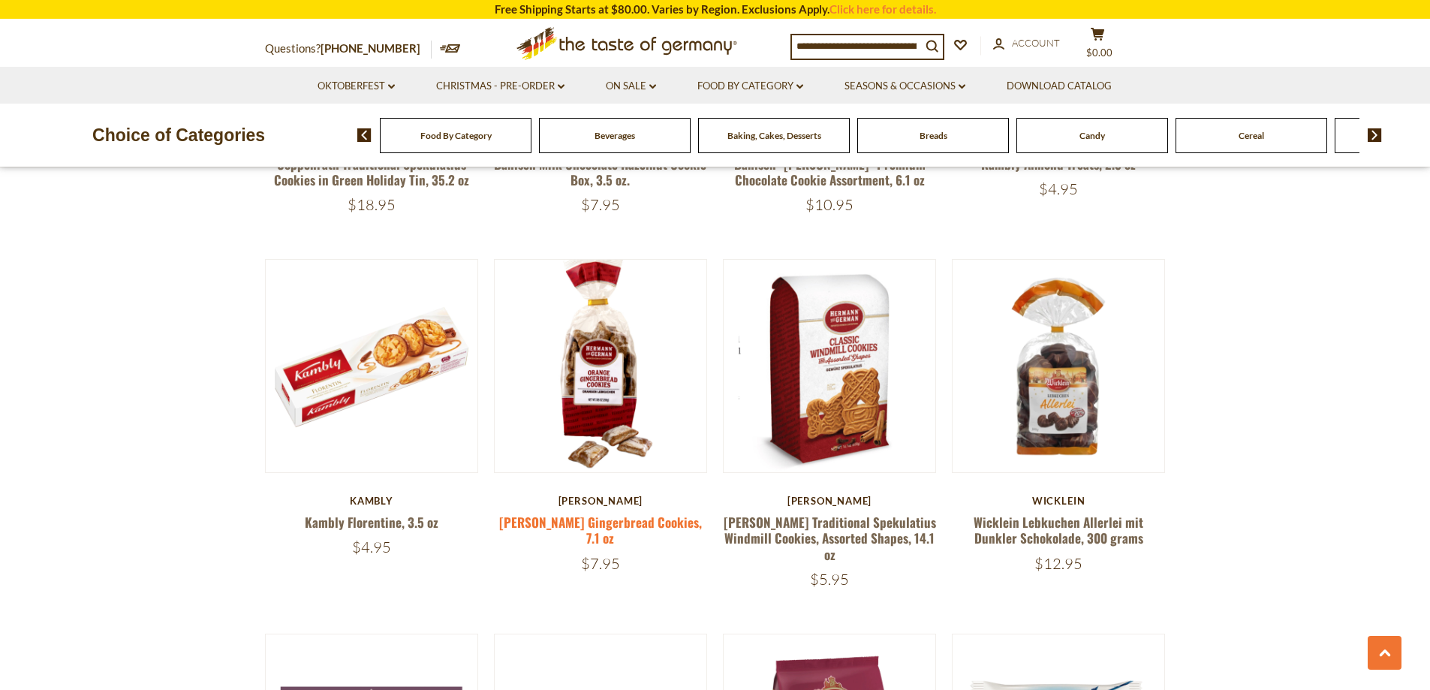
click at [669, 513] on link "Hermann Orange Gingerbread Cookies, 7.1 oz" at bounding box center [600, 530] width 203 height 35
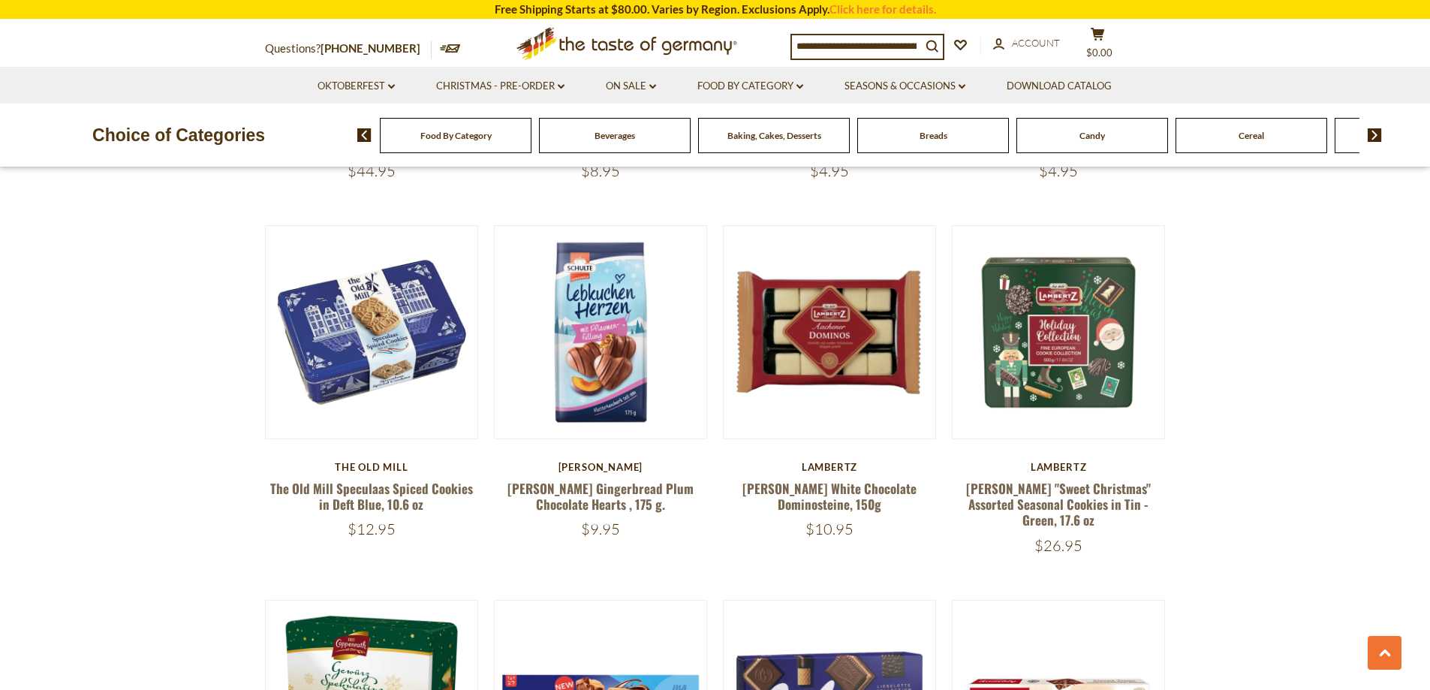
scroll to position [1136, 0]
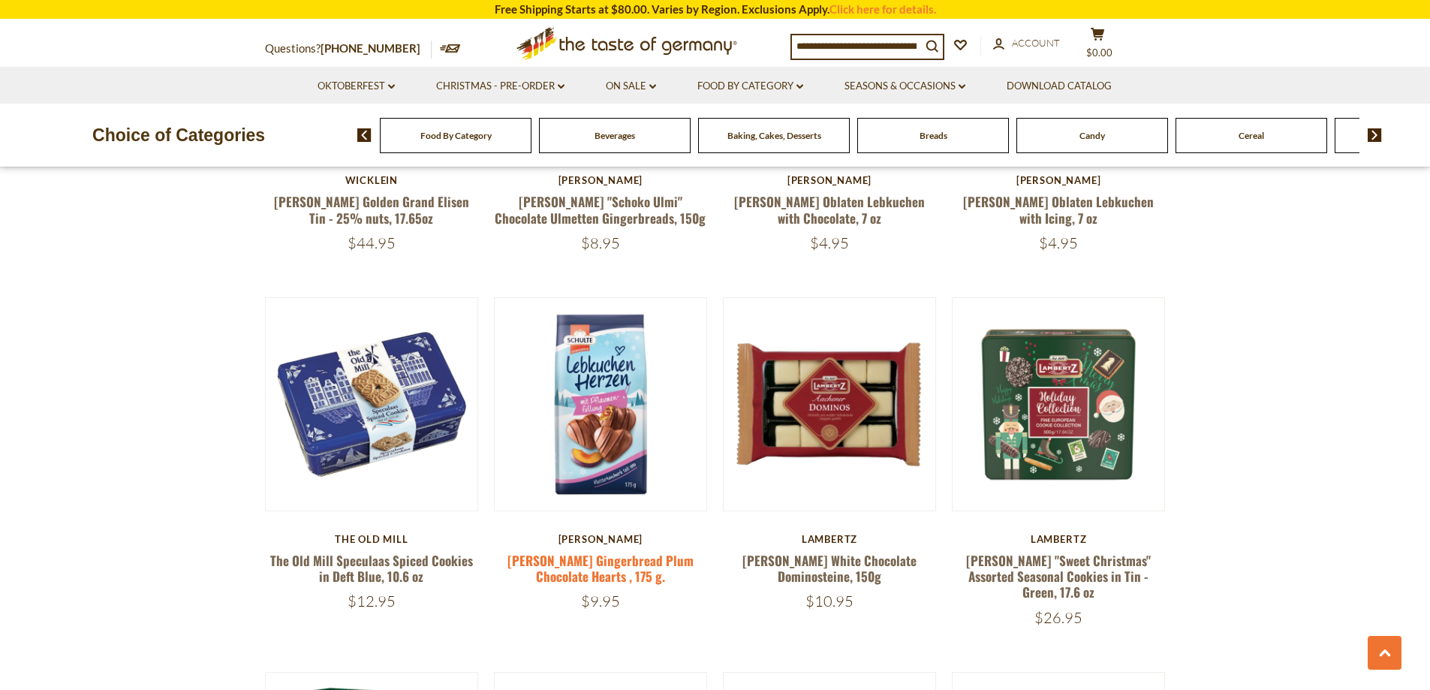
click at [672, 555] on link "Schulte Gingerbread Plum Chocolate Hearts , 175 g." at bounding box center [600, 568] width 186 height 35
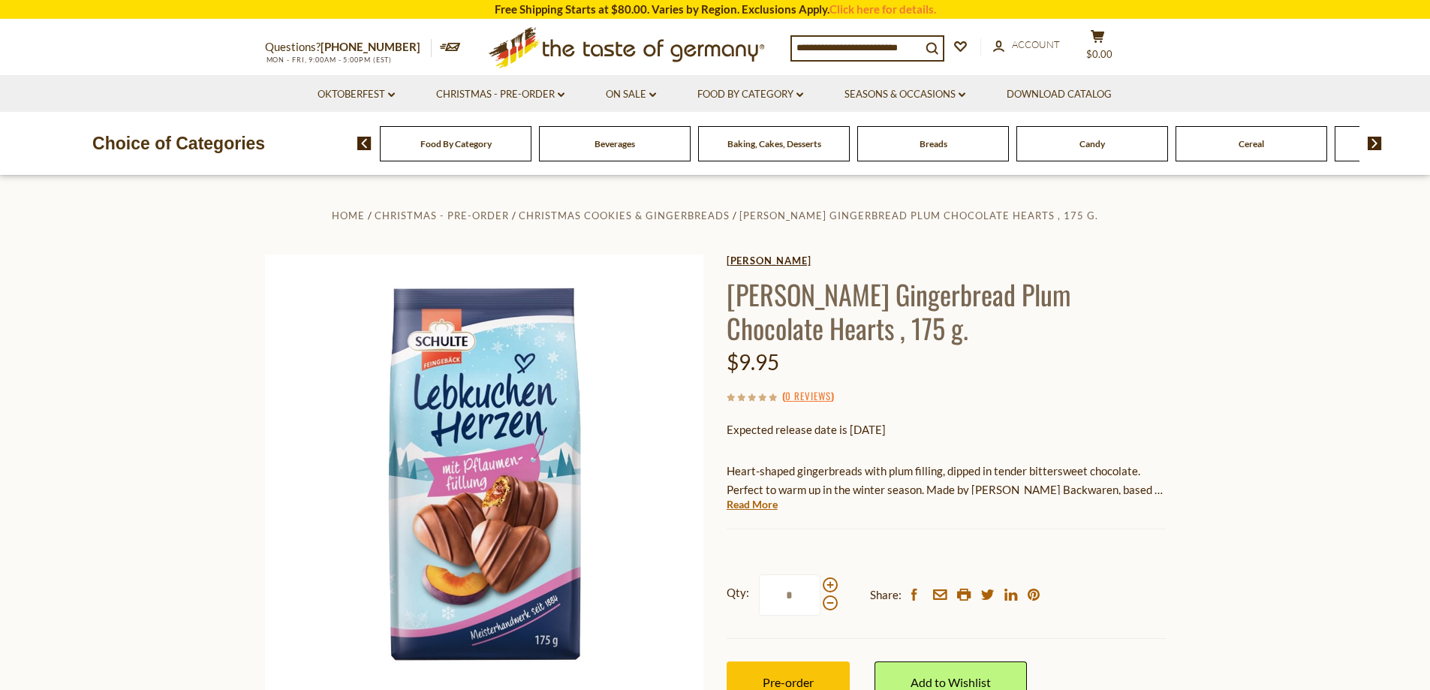
click at [743, 256] on link "[PERSON_NAME]" at bounding box center [946, 260] width 439 height 12
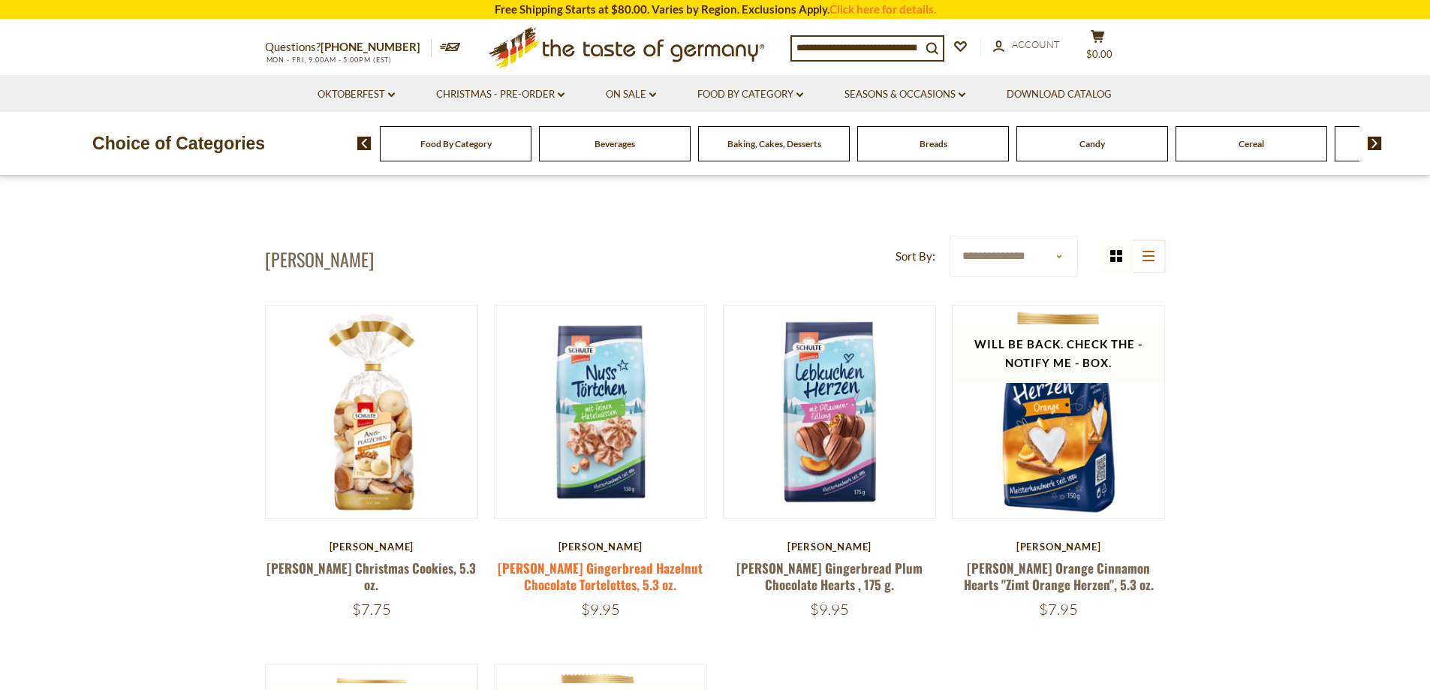
click at [578, 563] on link "[PERSON_NAME] Gingerbread Hazelnut Chocolate Tortelettes, 5.3 oz." at bounding box center [600, 575] width 205 height 35
